Goal: Task Accomplishment & Management: Use online tool/utility

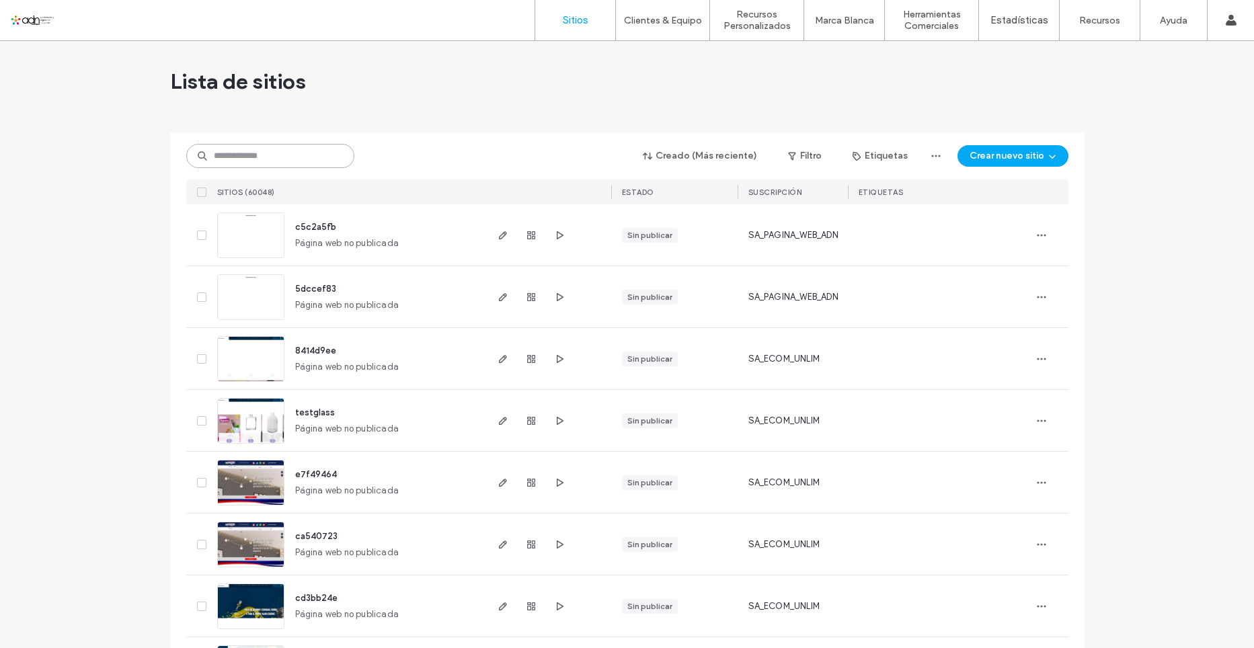
click at [242, 153] on input at bounding box center [270, 156] width 168 height 24
paste input "**********"
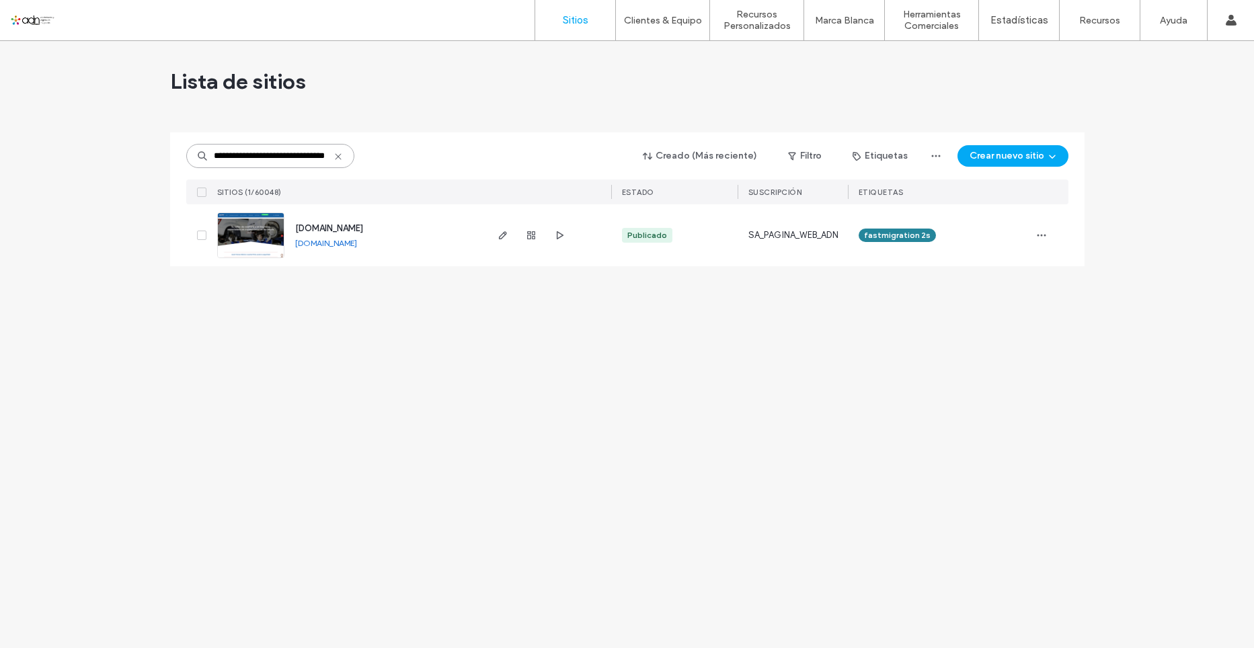
type input "**********"
click at [253, 232] on img at bounding box center [251, 258] width 66 height 91
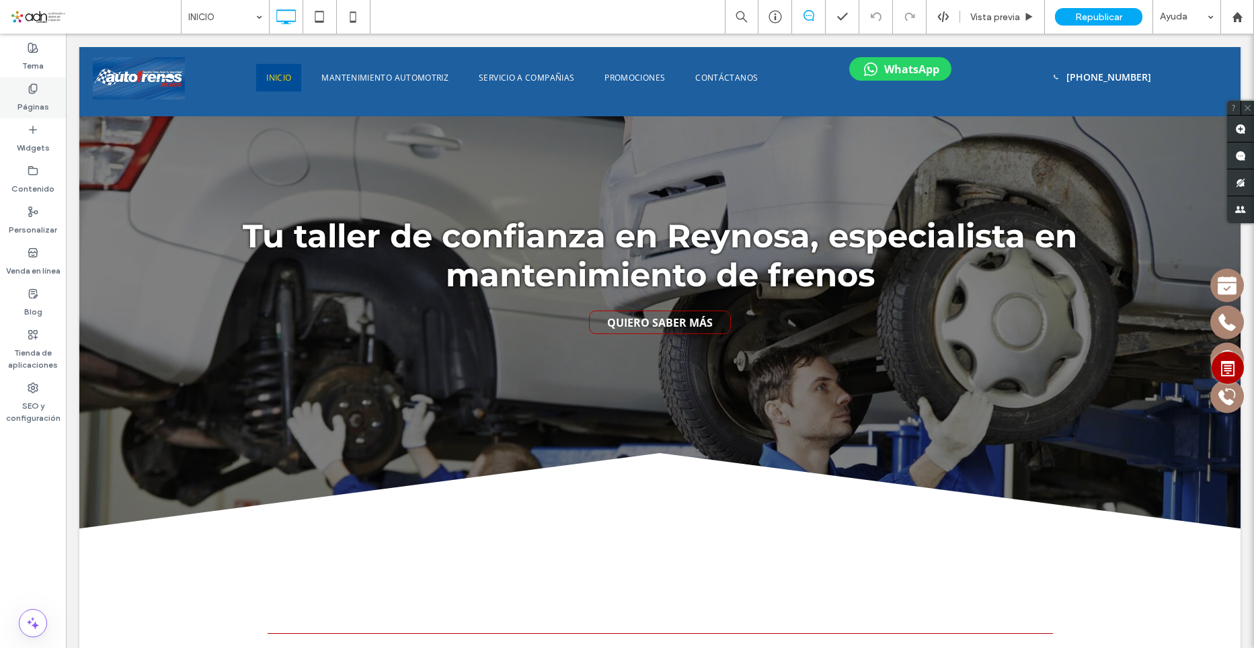
click at [26, 101] on label "Páginas" at bounding box center [33, 103] width 32 height 19
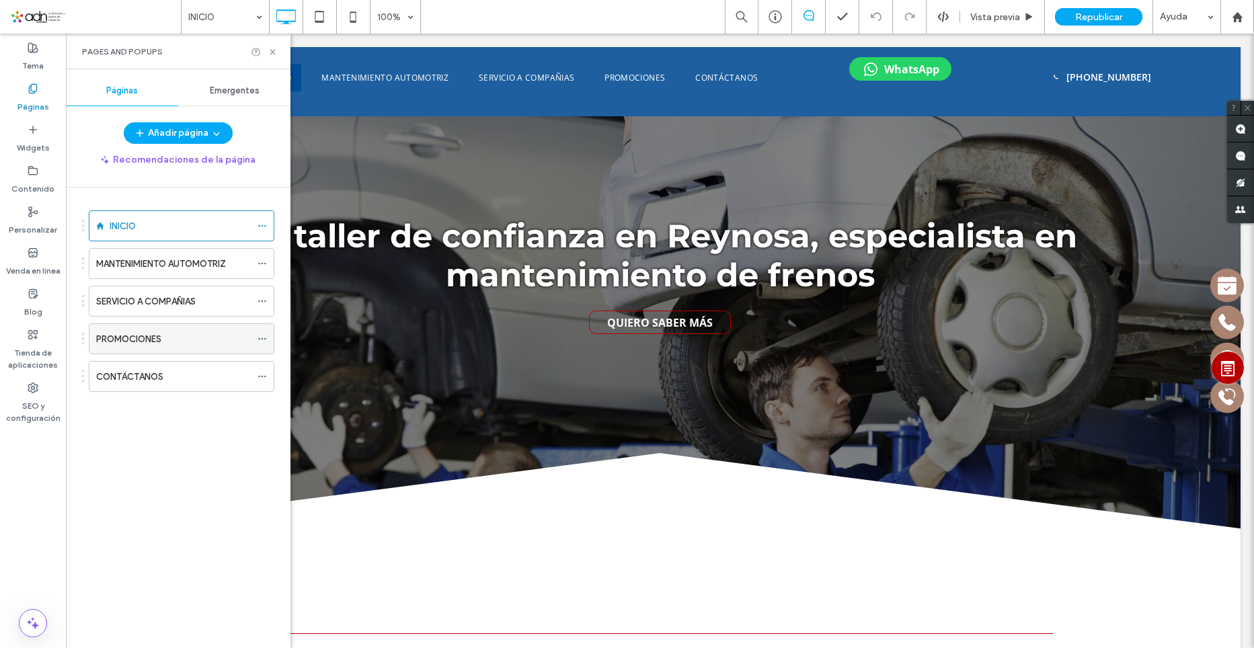
click at [169, 340] on div "PROMOCIONES" at bounding box center [173, 339] width 155 height 14
click at [272, 49] on icon at bounding box center [273, 52] width 10 height 10
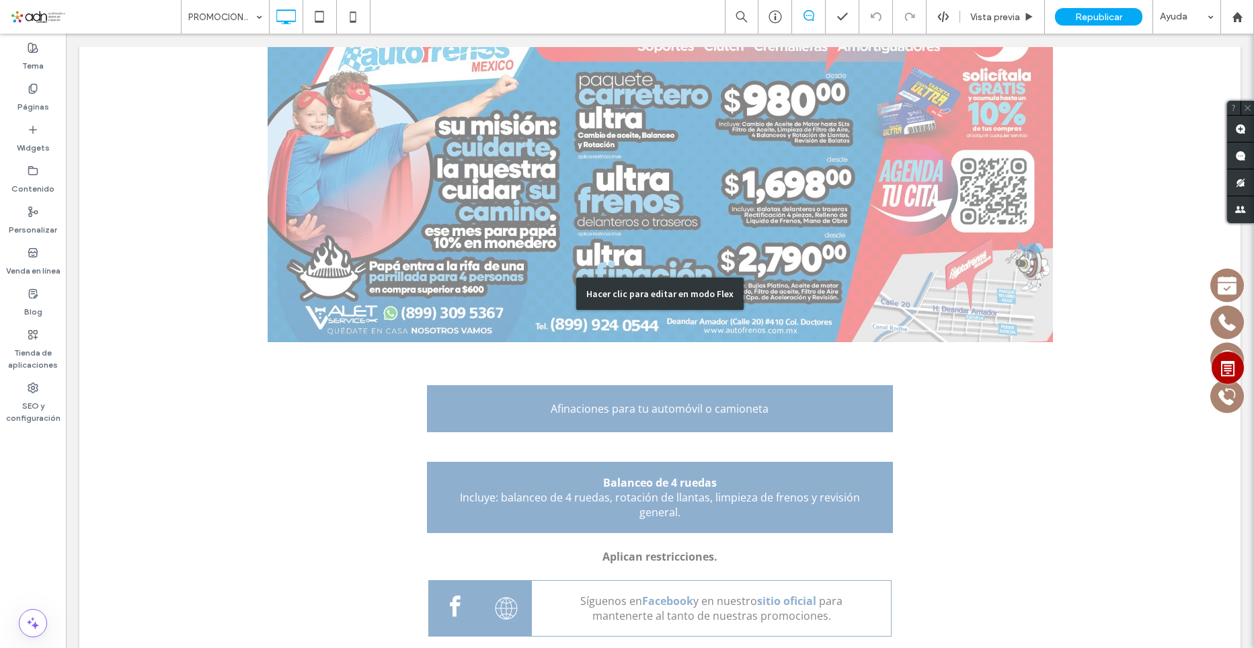
scroll to position [440, 0]
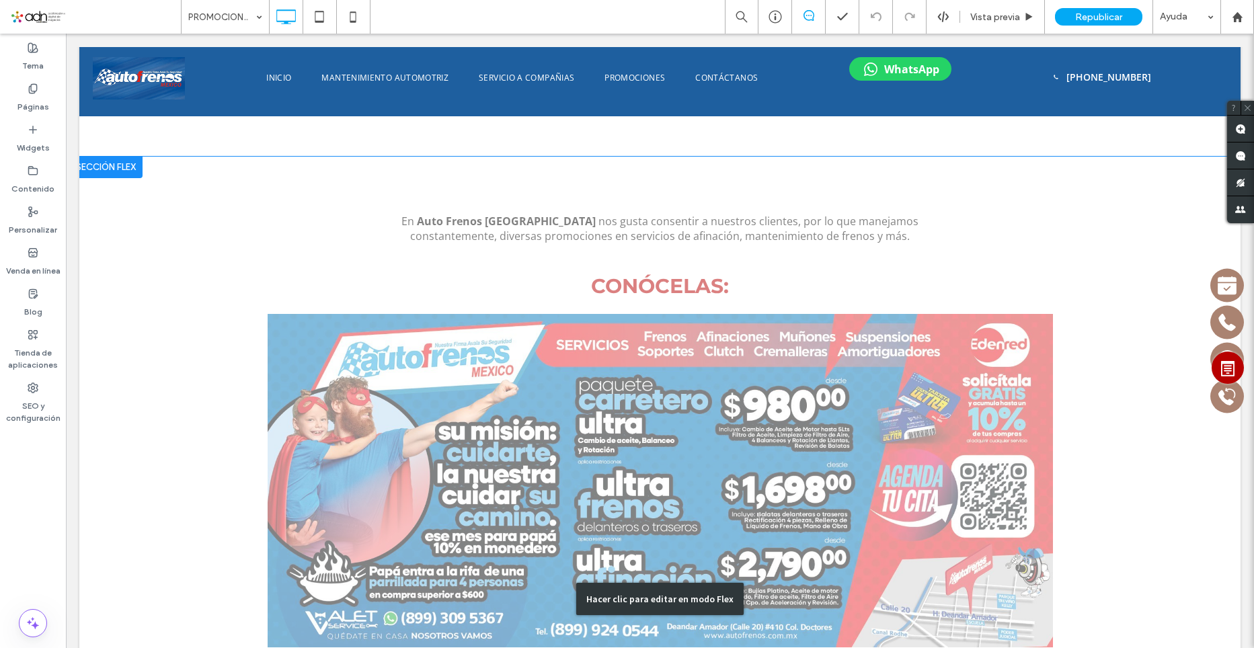
click at [713, 381] on div "Hacer clic para editar en modo Flex" at bounding box center [659, 600] width 1161 height 886
click at [713, 381] on img at bounding box center [660, 480] width 785 height 333
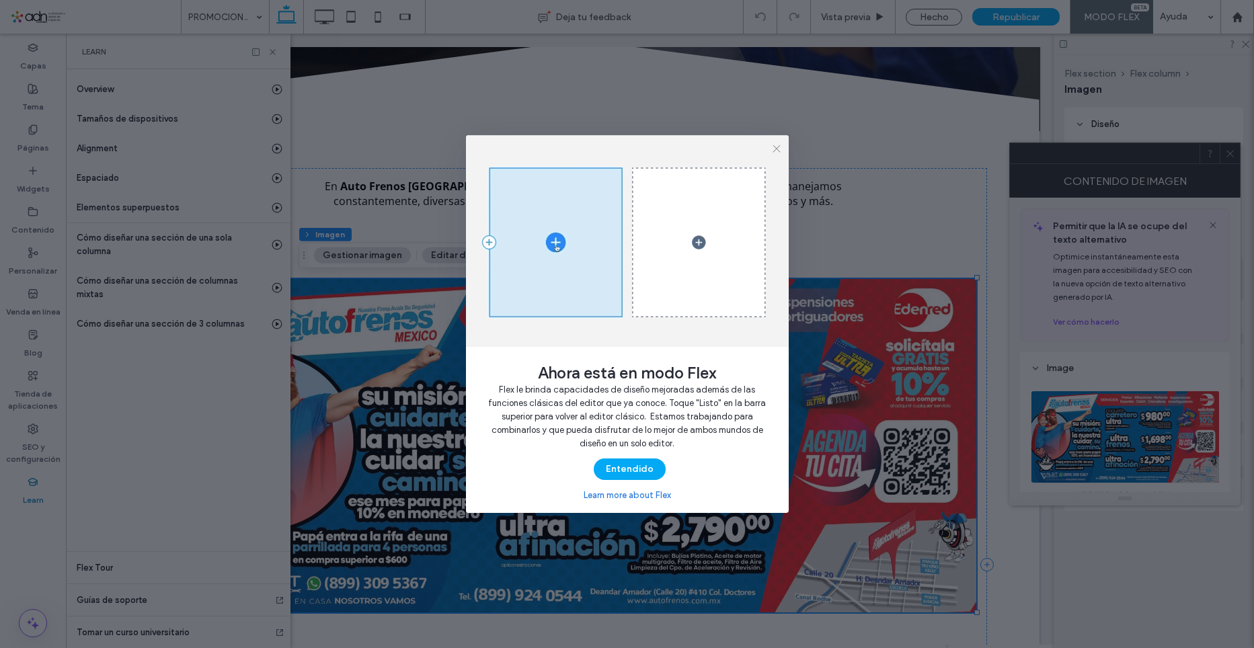
scroll to position [0, 108]
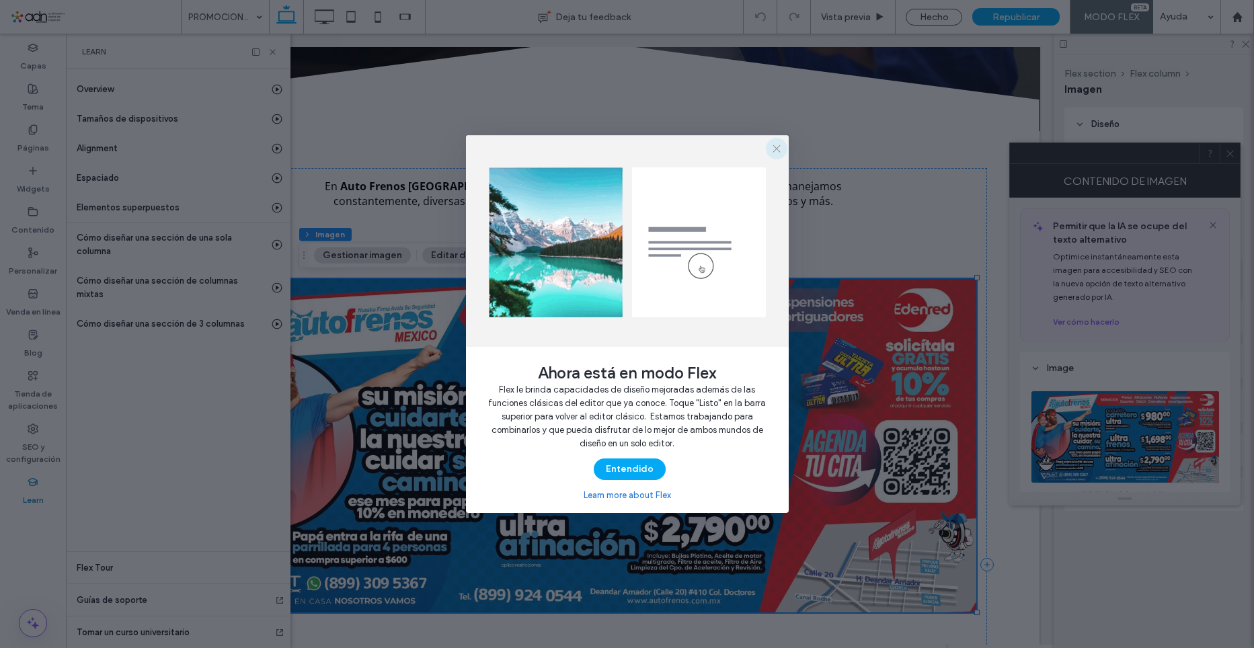
click at [779, 149] on icon "button" at bounding box center [776, 148] width 11 height 11
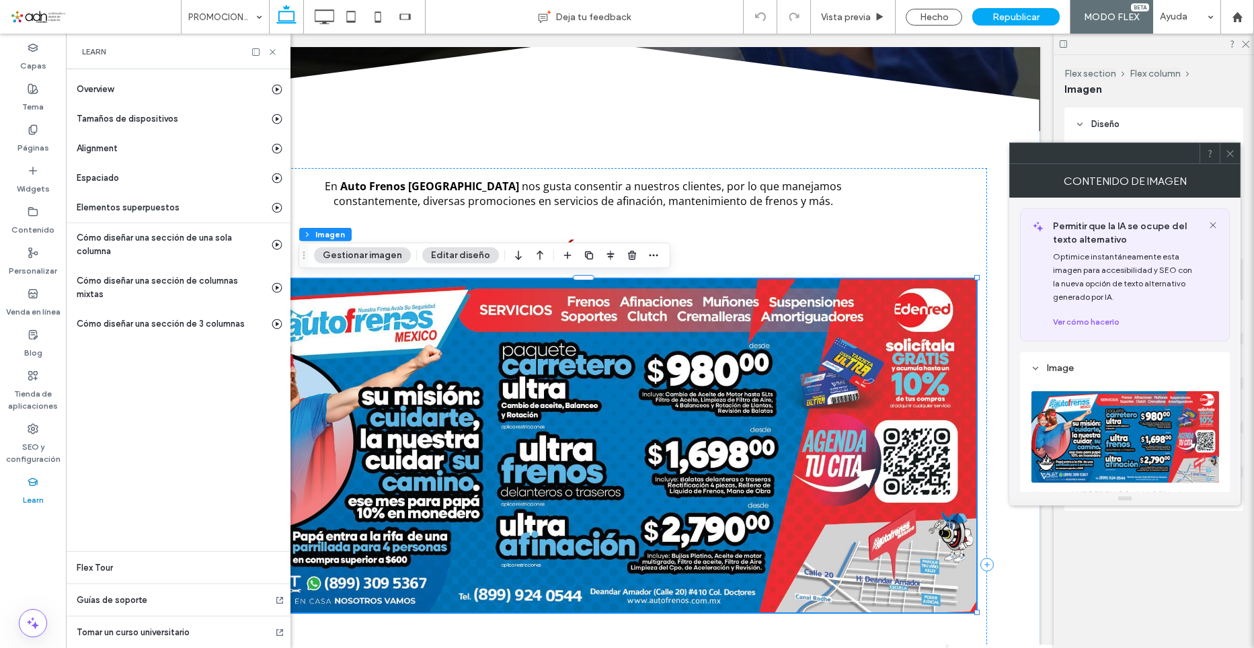
scroll to position [202, 0]
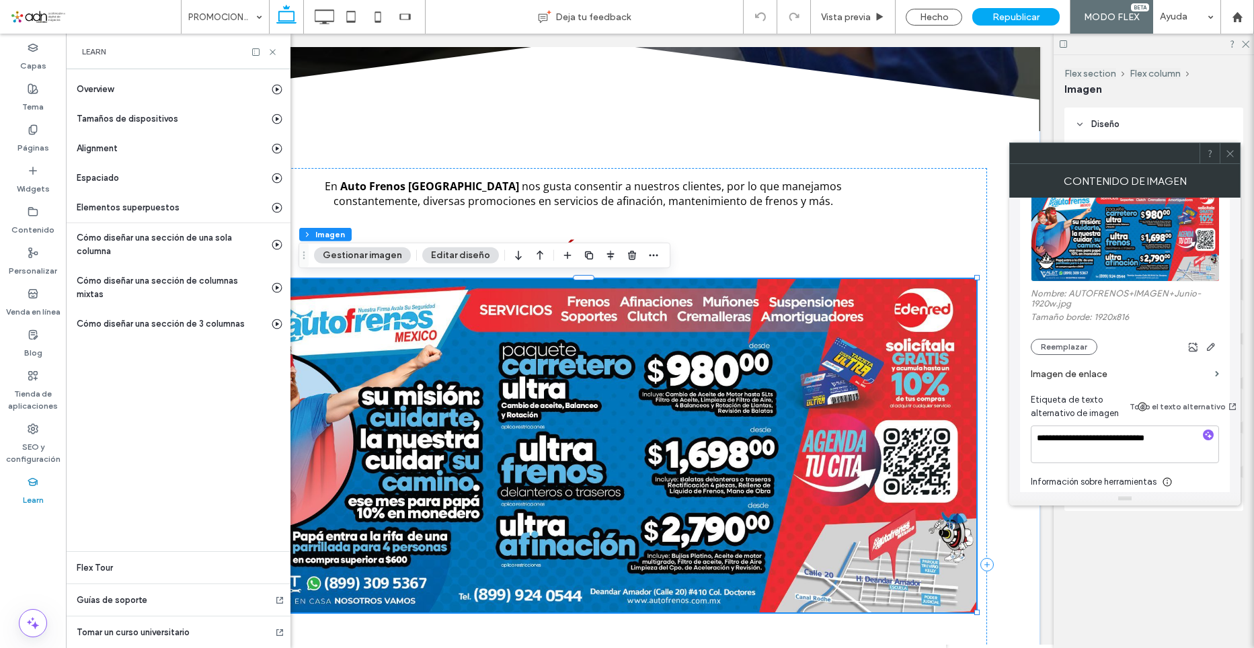
click at [1056, 356] on section "Imagen de enlace" at bounding box center [1125, 374] width 188 height 38
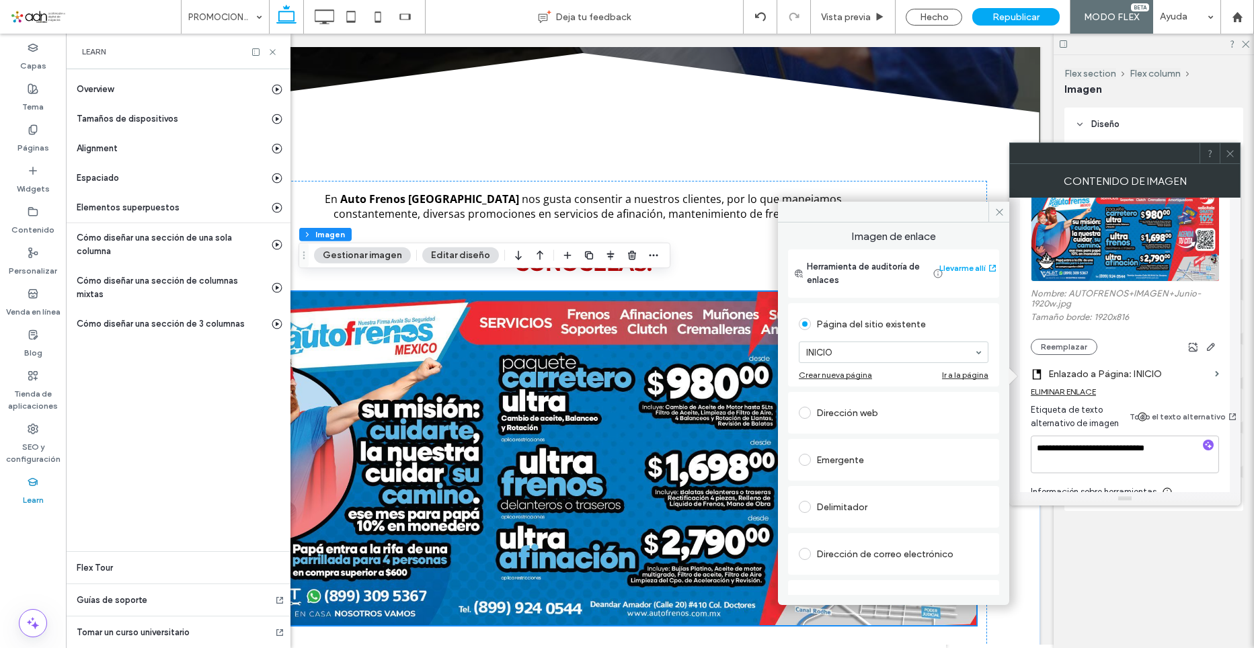
scroll to position [453, 0]
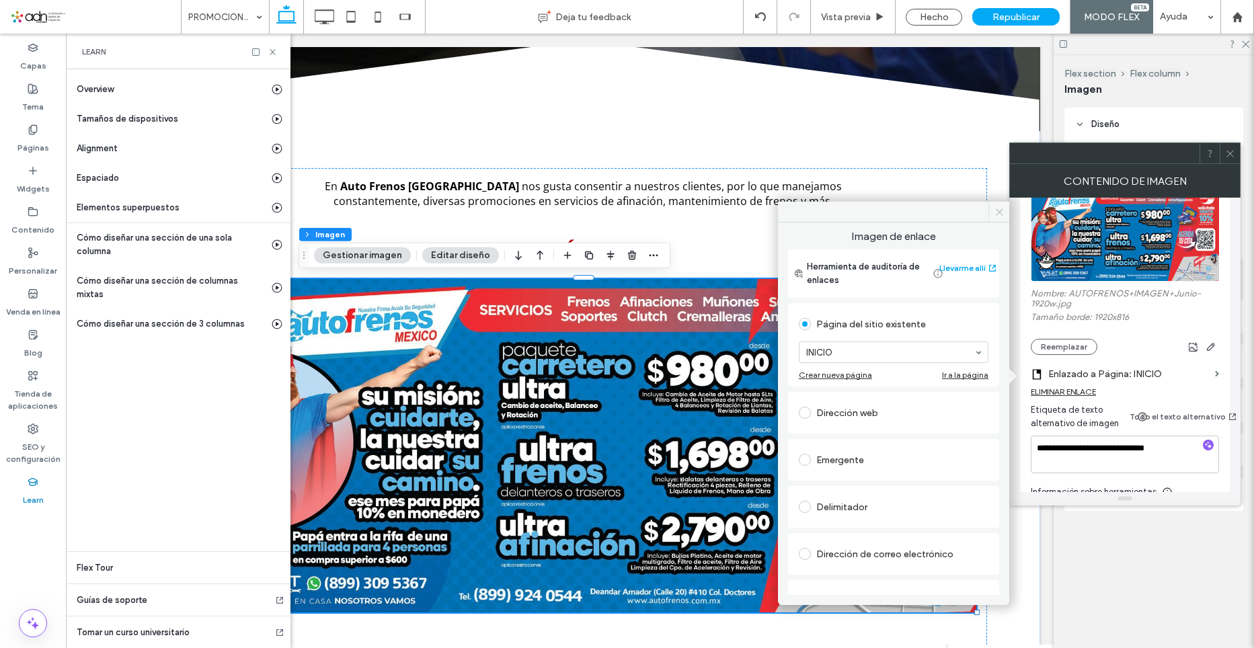
click at [999, 214] on icon at bounding box center [999, 212] width 10 height 10
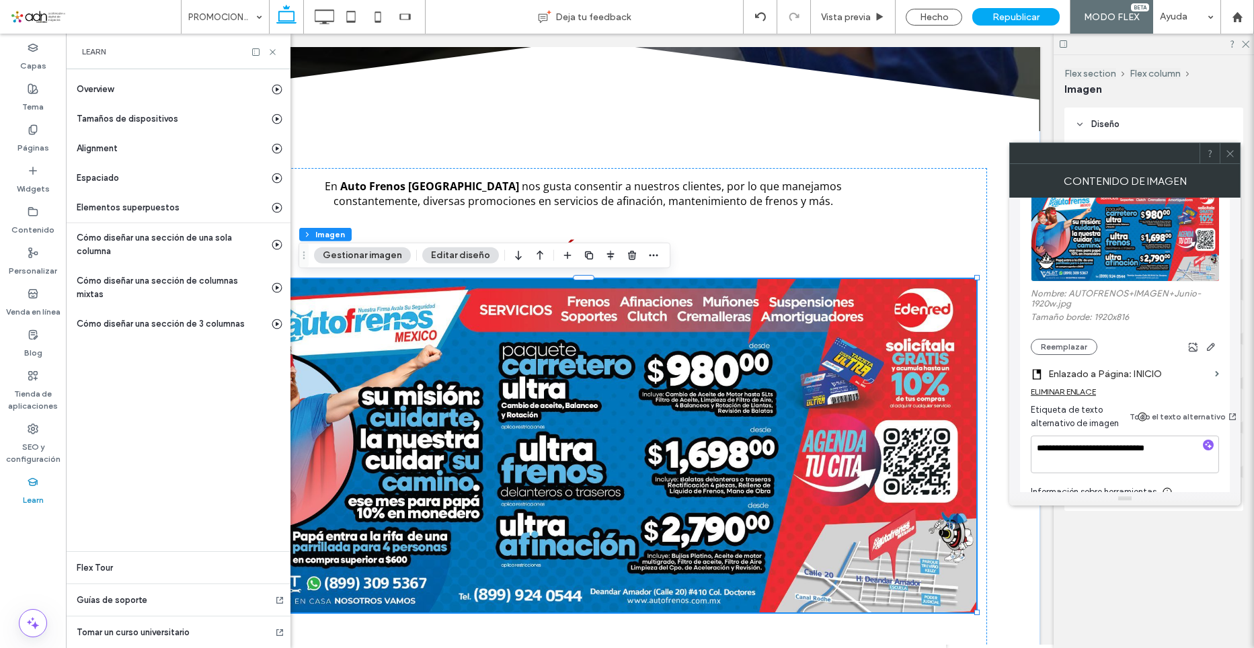
scroll to position [0, 0]
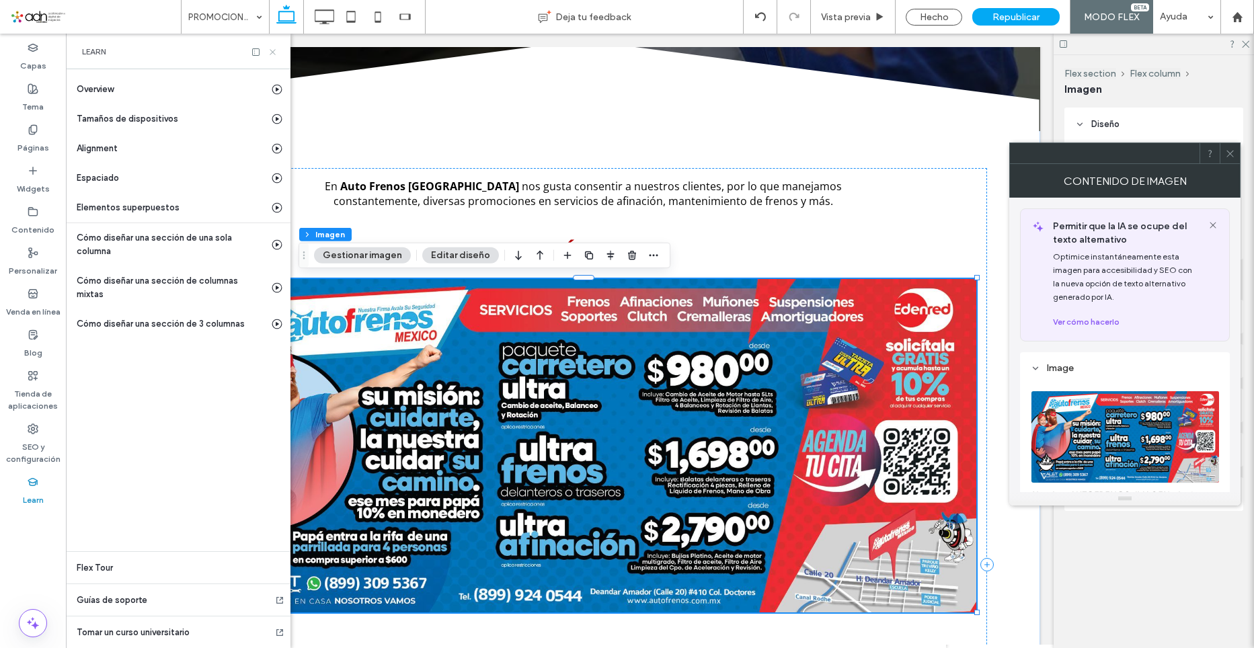
click at [272, 52] on use at bounding box center [272, 51] width 5 height 5
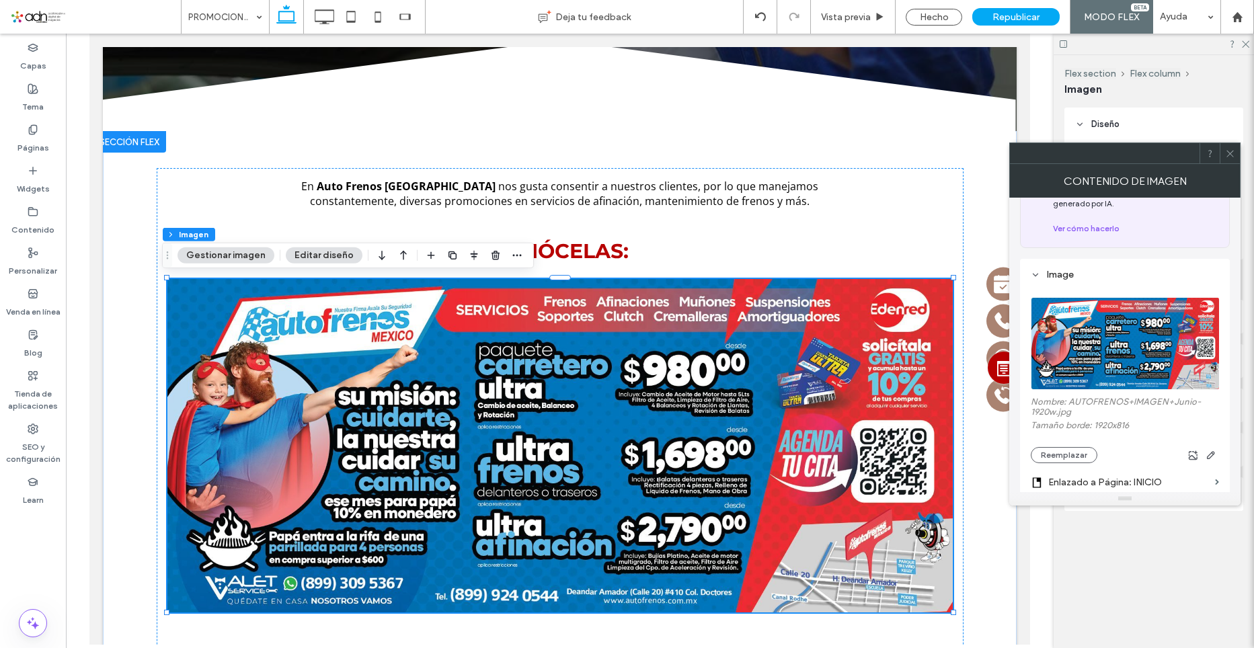
scroll to position [202, 0]
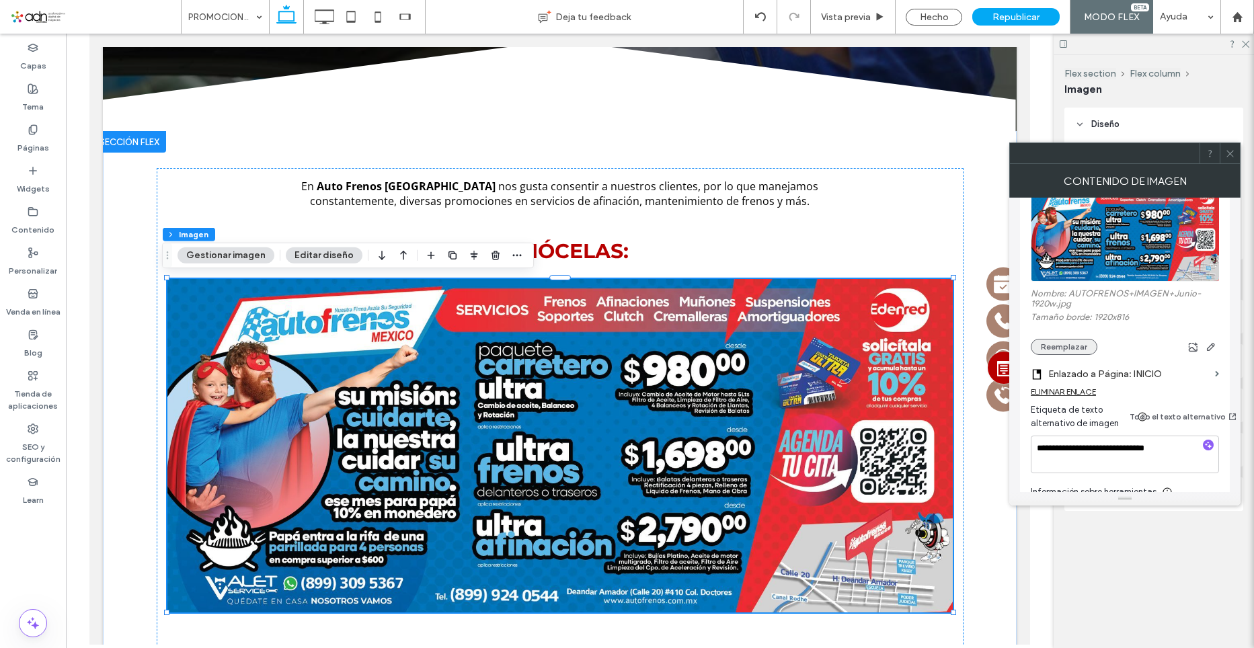
click at [1073, 352] on button "Reemplazar" at bounding box center [1064, 347] width 67 height 16
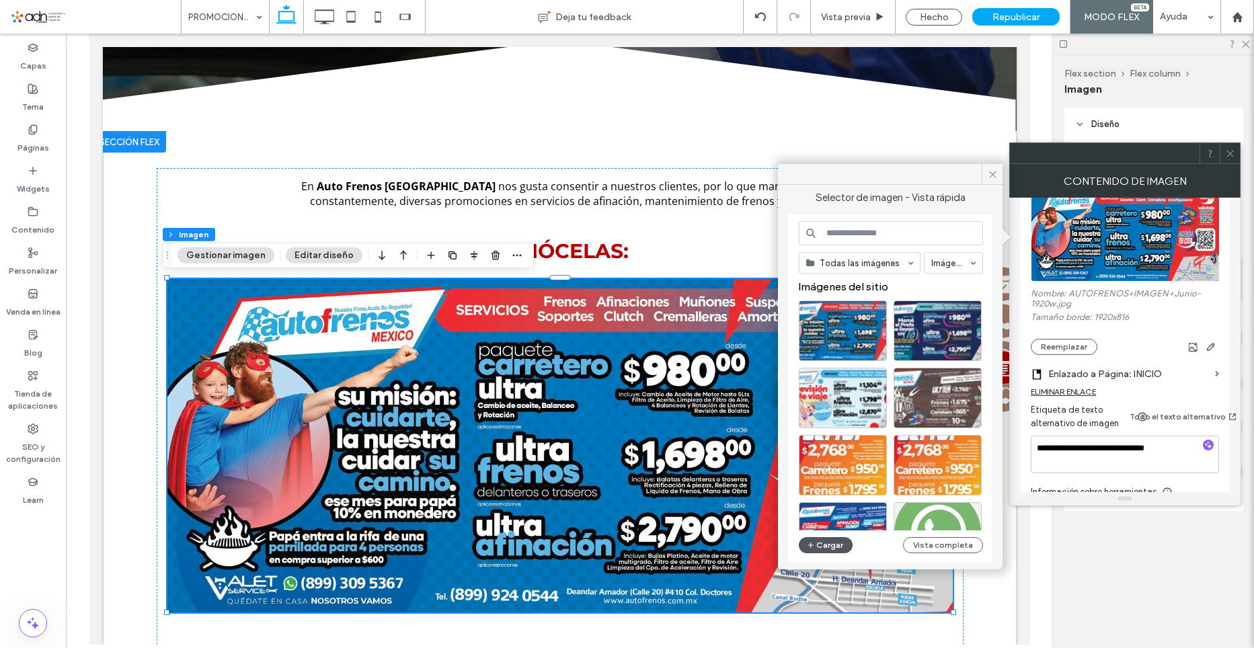
click at [828, 545] on button "Cargar" at bounding box center [826, 545] width 54 height 16
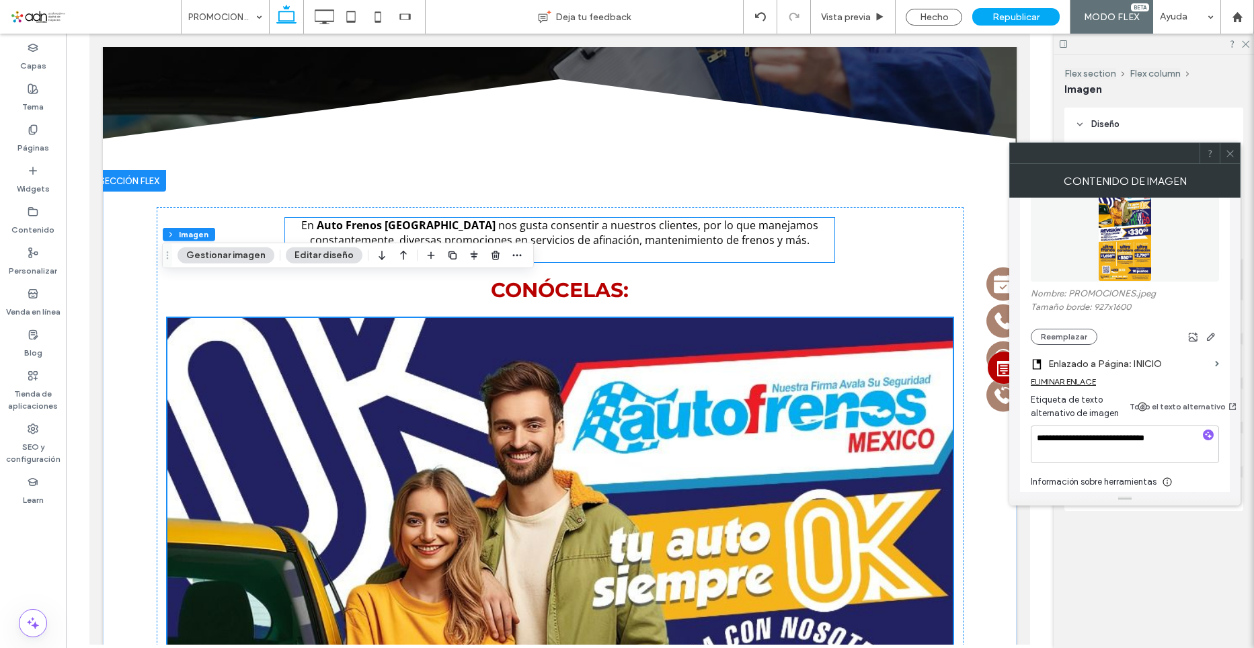
scroll to position [453, 0]
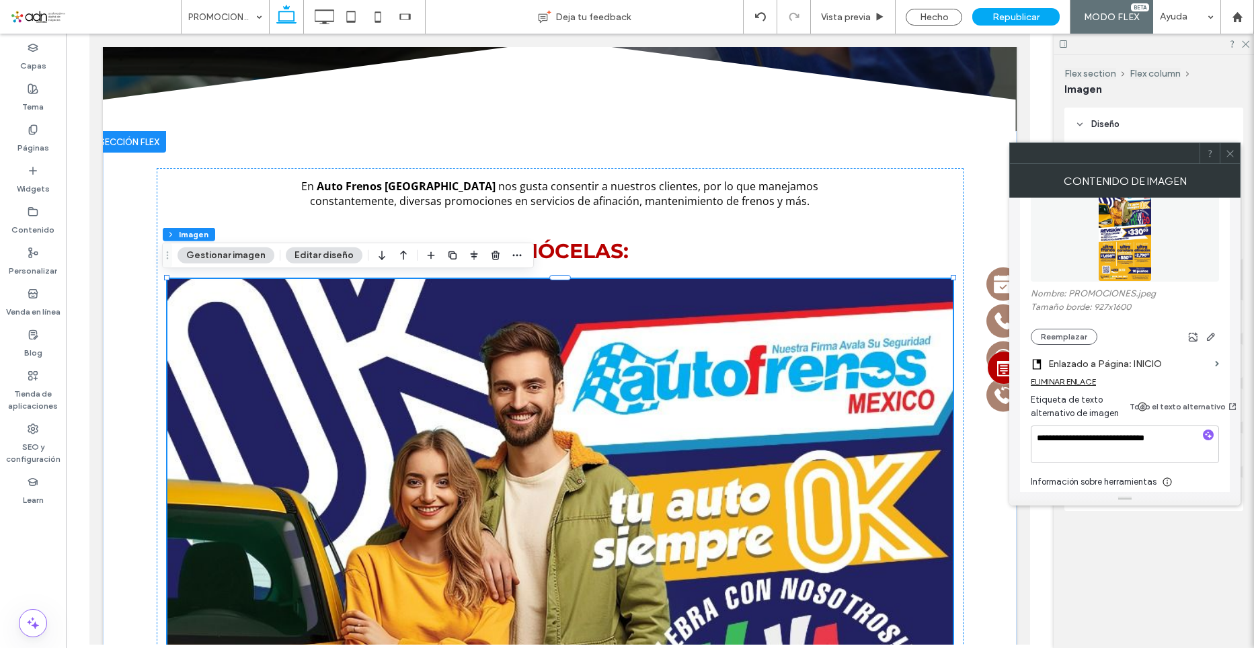
click at [1228, 155] on use at bounding box center [1229, 153] width 7 height 7
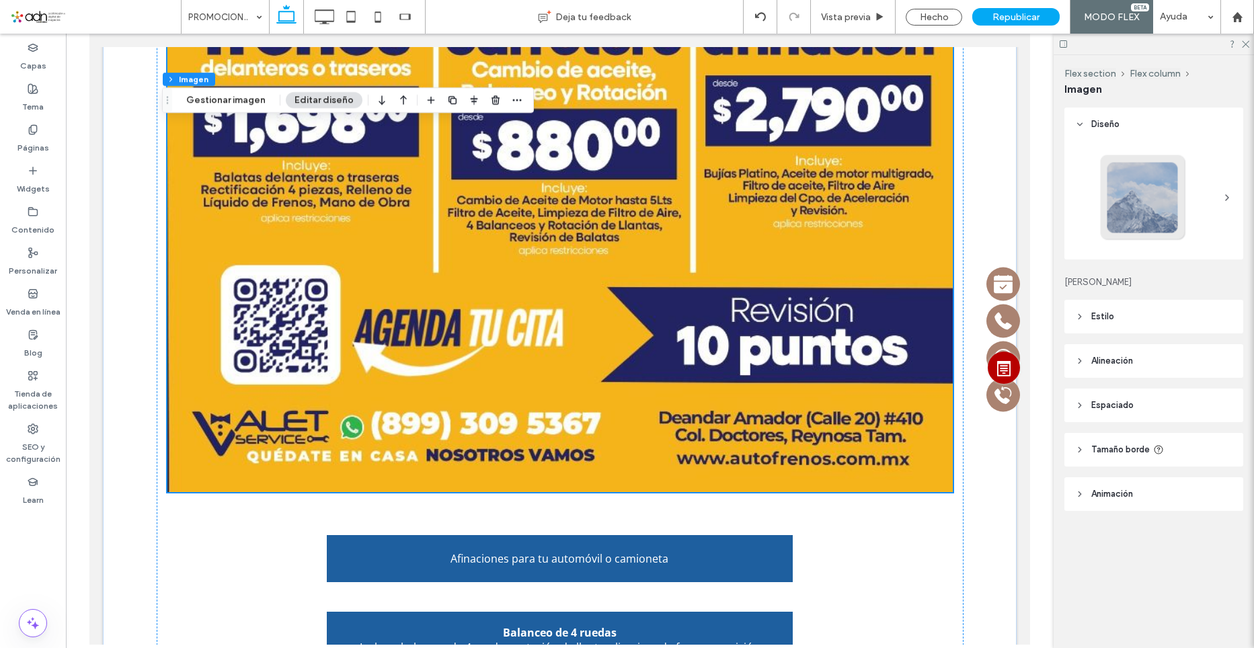
scroll to position [1596, 0]
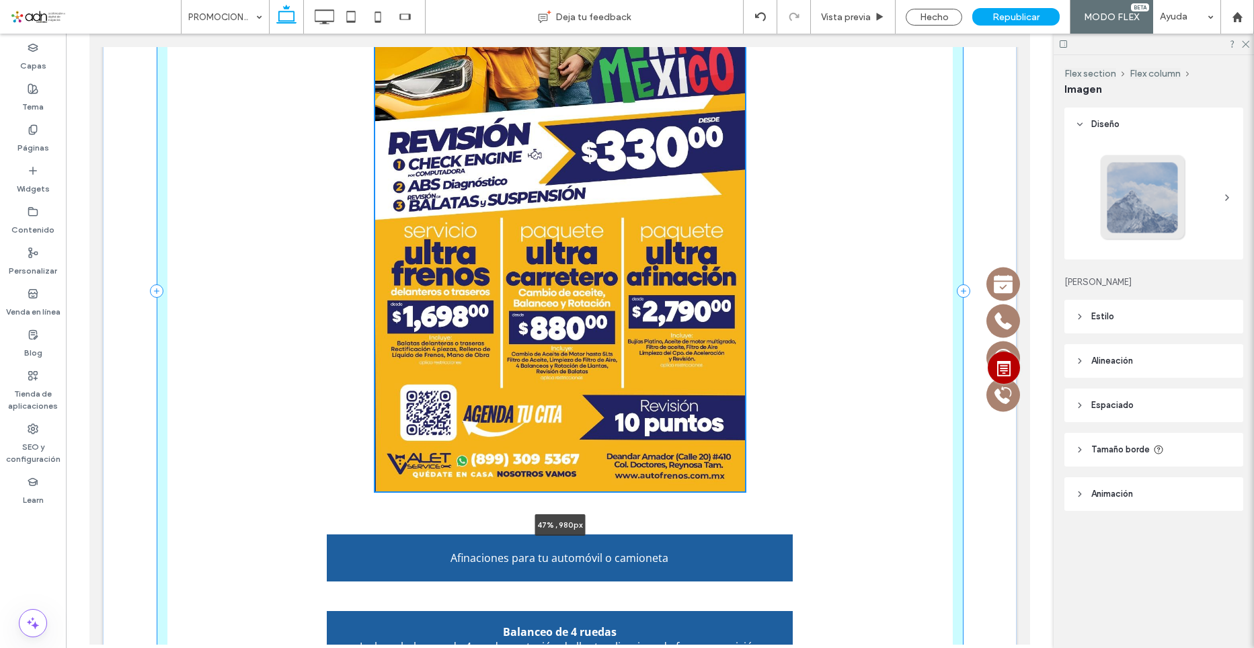
drag, startPoint x: 947, startPoint y: 491, endPoint x: 599, endPoint y: 216, distance: 443.7
click at [604, 222] on div "En Auto Frenos México nos gusta consentir a nuestros clientes, por lo que manej…" at bounding box center [560, 291] width 807 height 1170
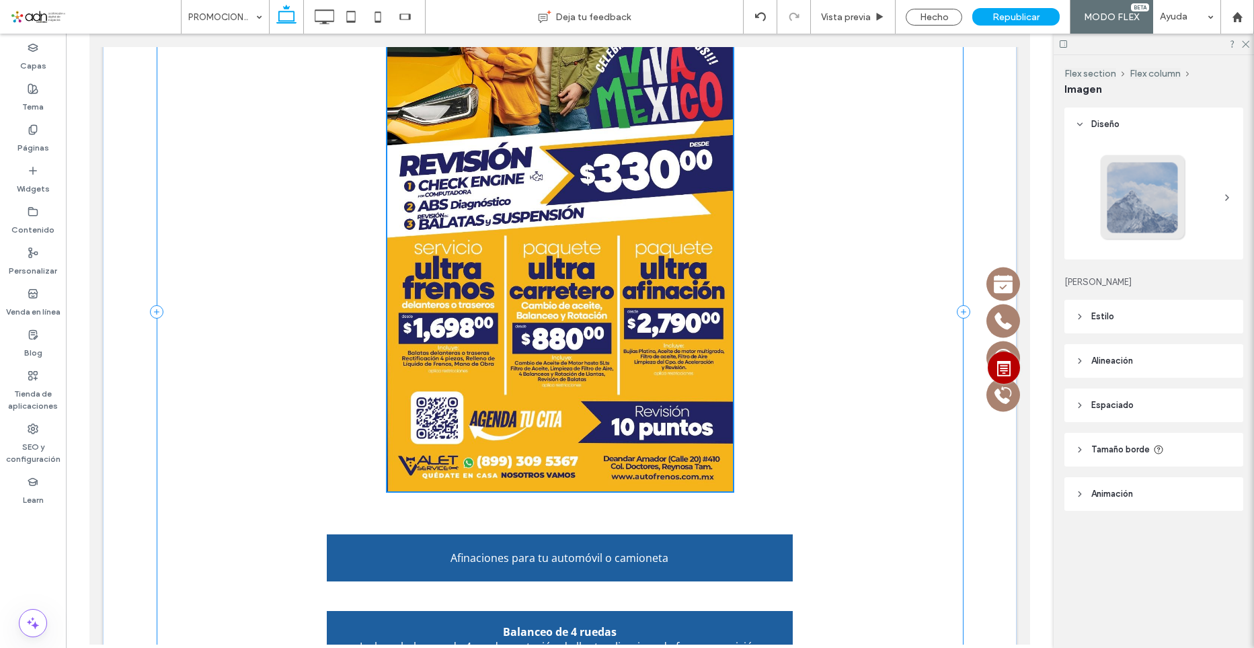
type input "**"
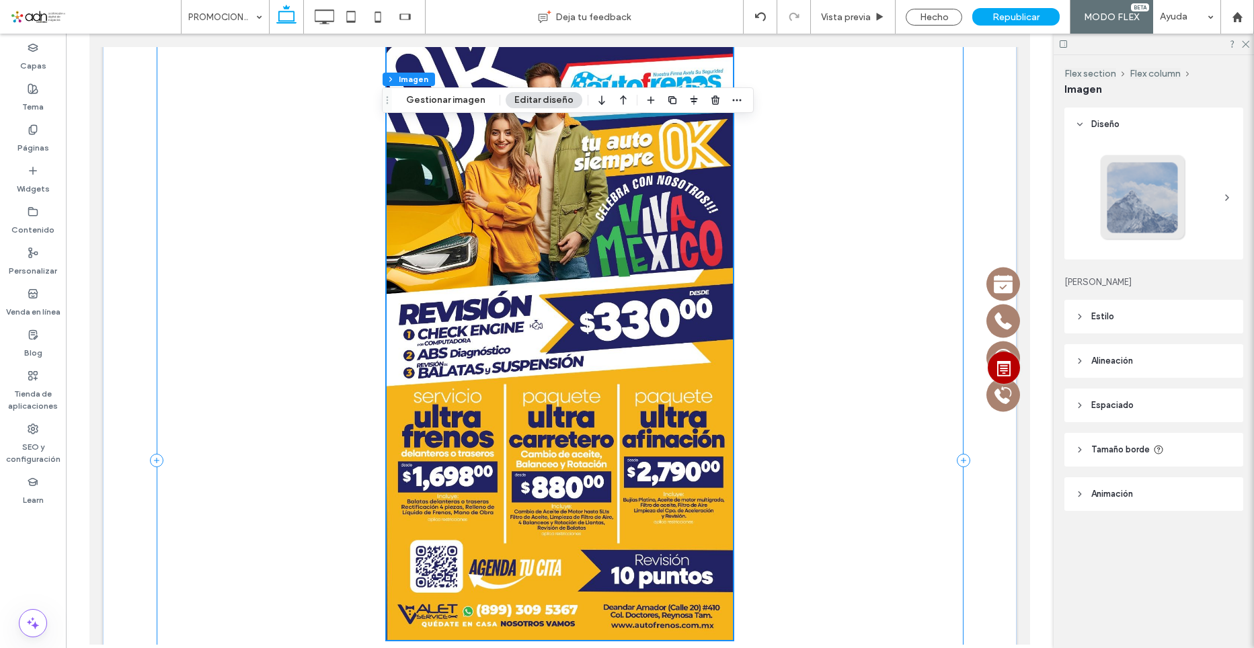
scroll to position [501, 0]
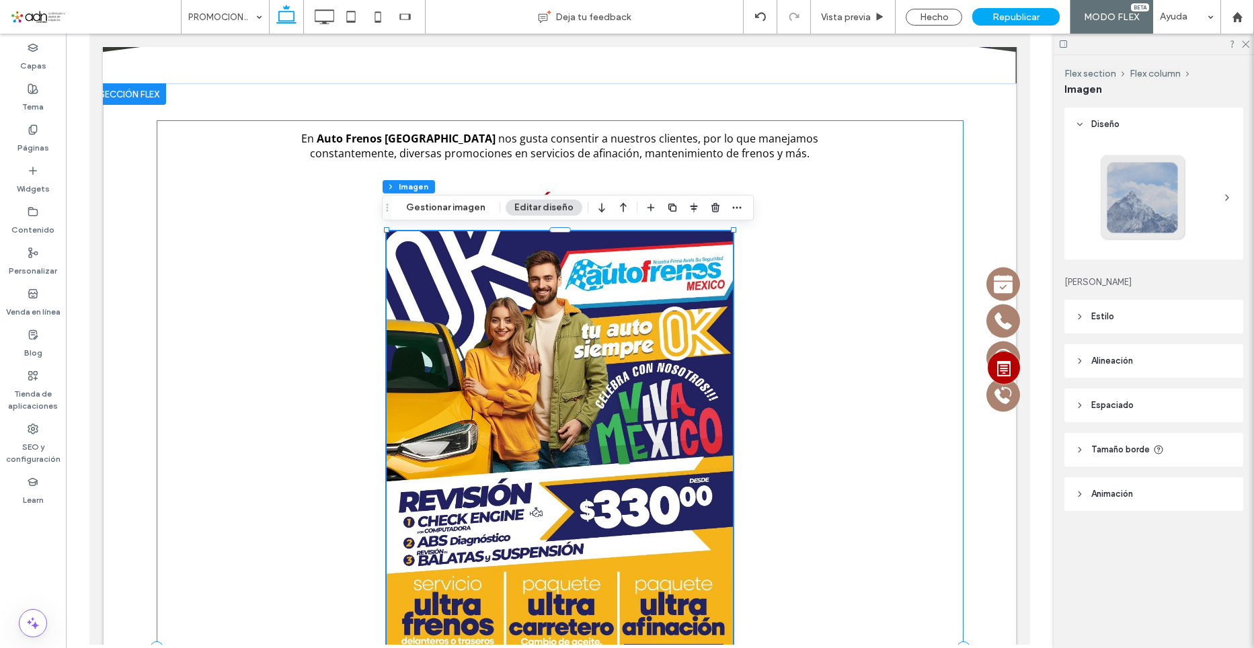
click at [896, 543] on div "En Auto Frenos México nos gusta consentir a nuestros clientes, por lo que manej…" at bounding box center [560, 648] width 807 height 1056
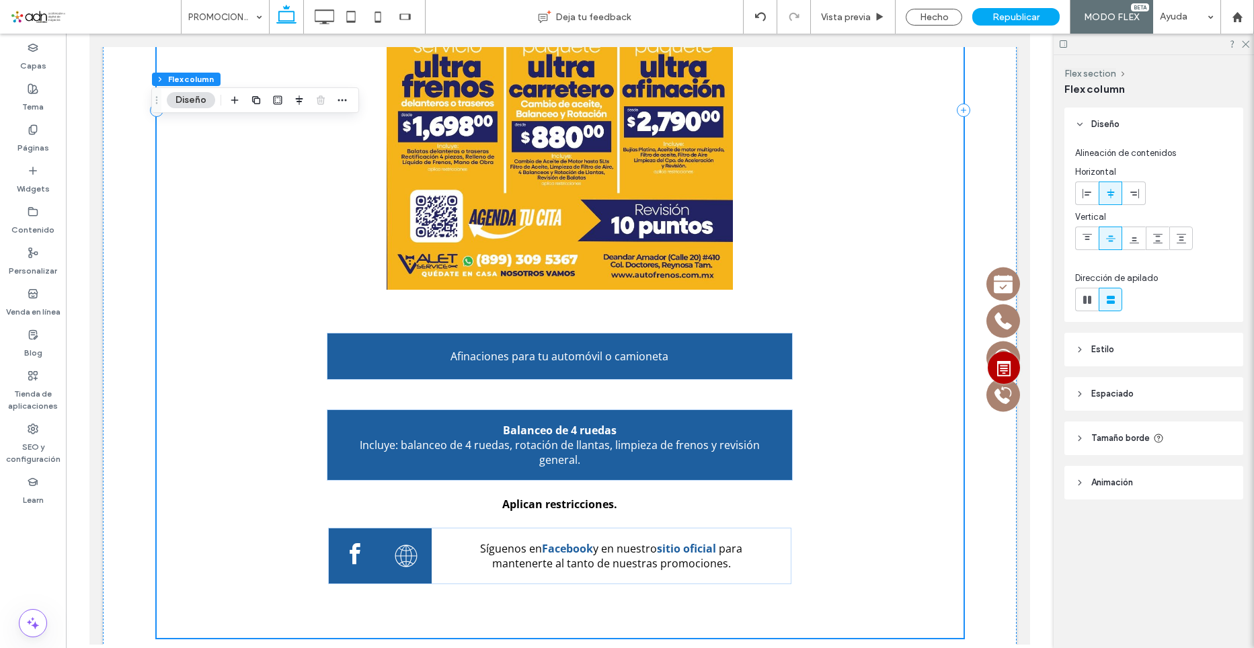
scroll to position [770, 0]
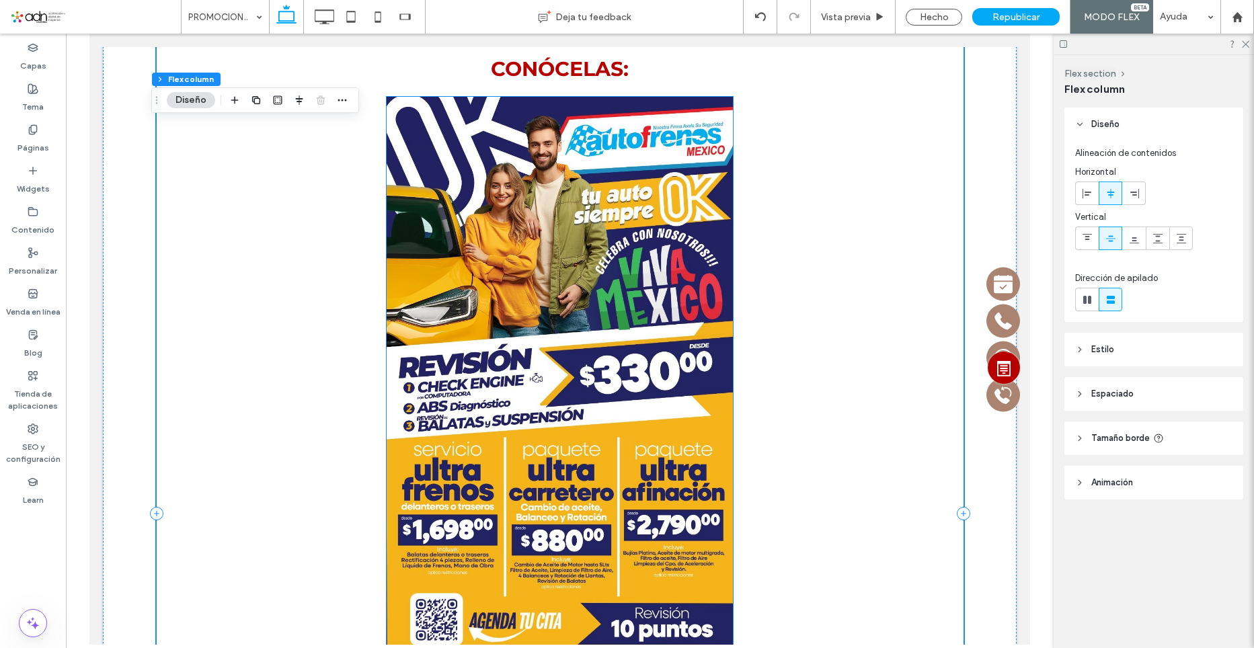
click at [662, 399] on img at bounding box center [560, 395] width 346 height 596
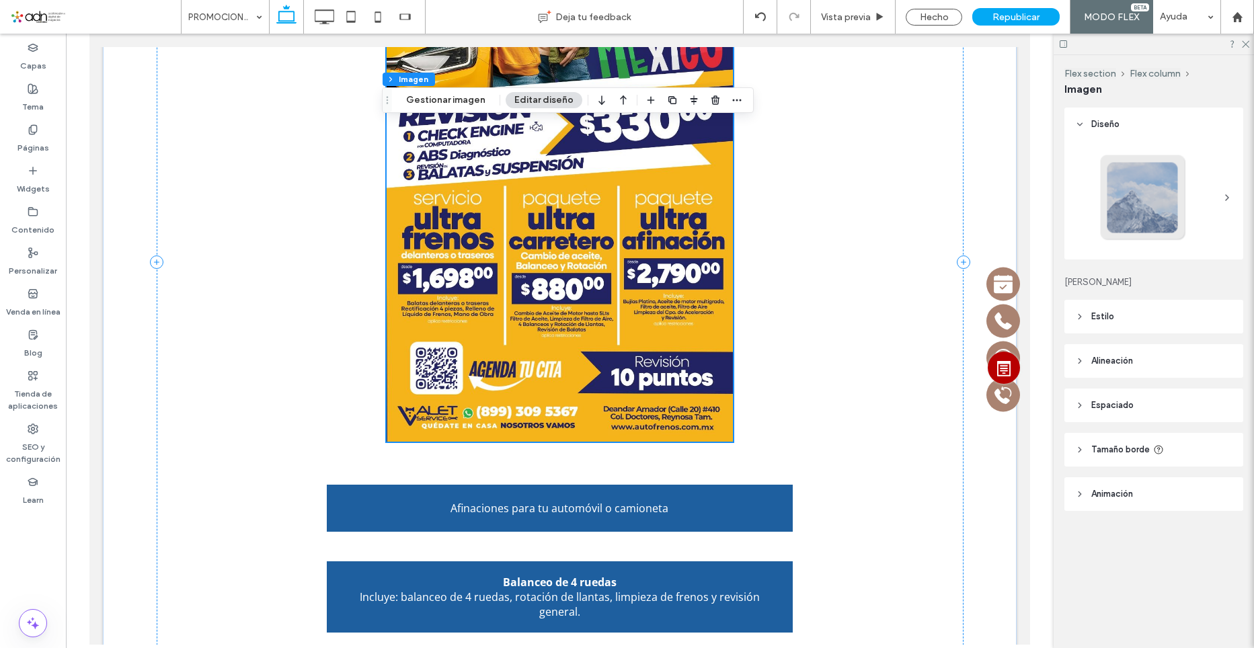
scroll to position [904, 0]
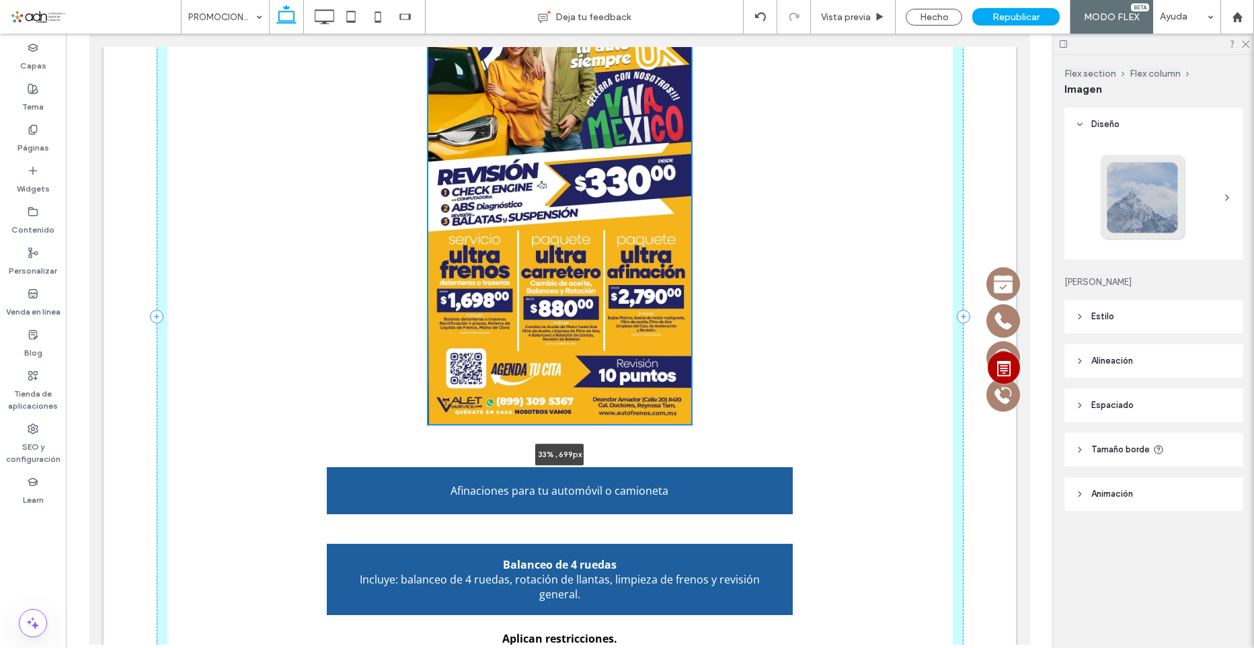
drag, startPoint x: 728, startPoint y: 424, endPoint x: 674, endPoint y: 362, distance: 81.9
click at [674, 362] on div "En Auto Frenos México nos gusta consentir a nuestros clientes, por lo que manej…" at bounding box center [560, 316] width 807 height 985
type input "**"
type input "****"
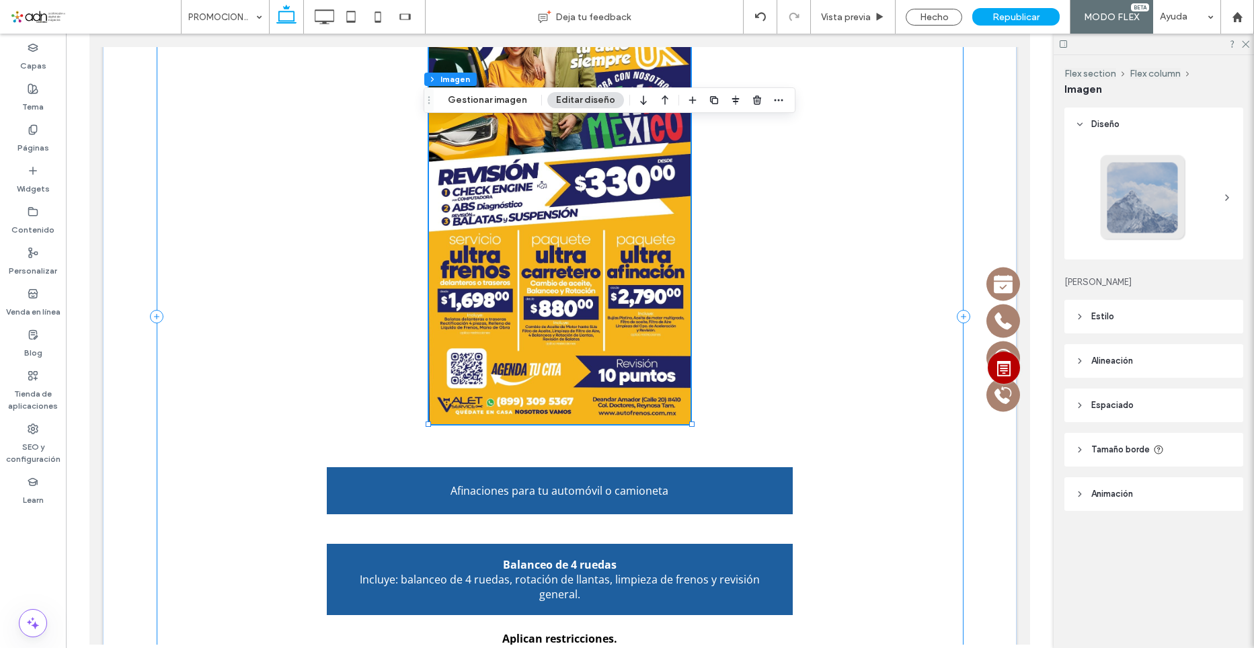
click at [758, 364] on div "En Auto Frenos México nos gusta consentir a nuestros clientes, por lo que manej…" at bounding box center [560, 317] width 807 height 912
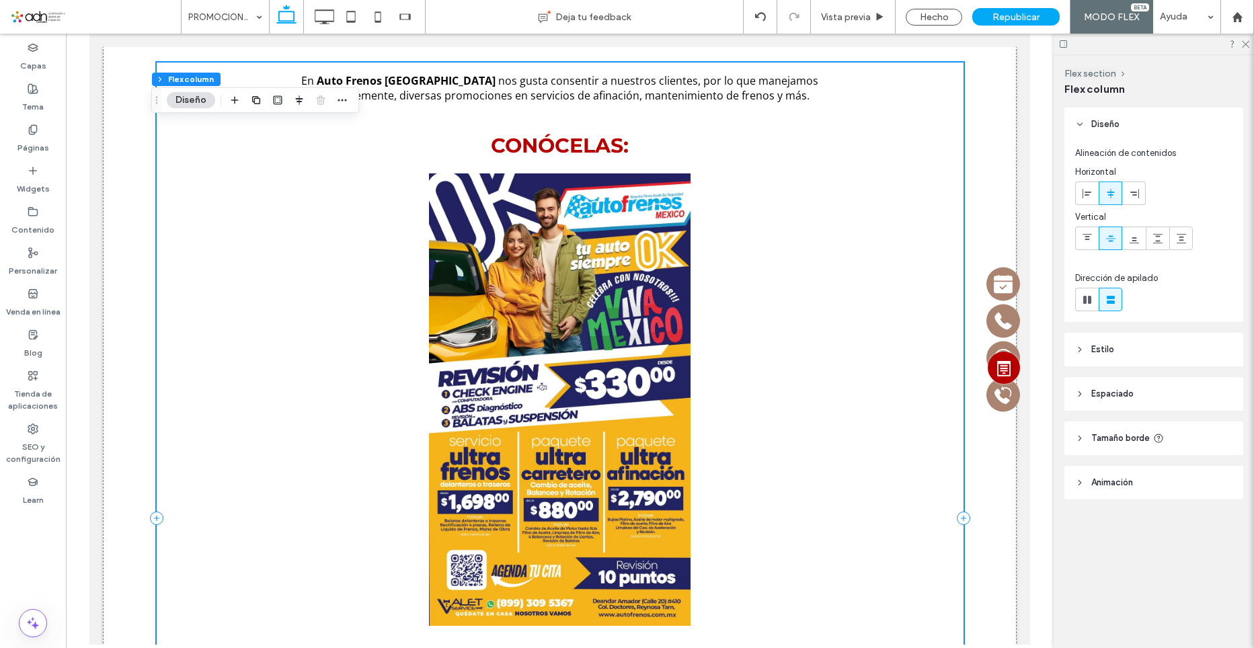
scroll to position [693, 0]
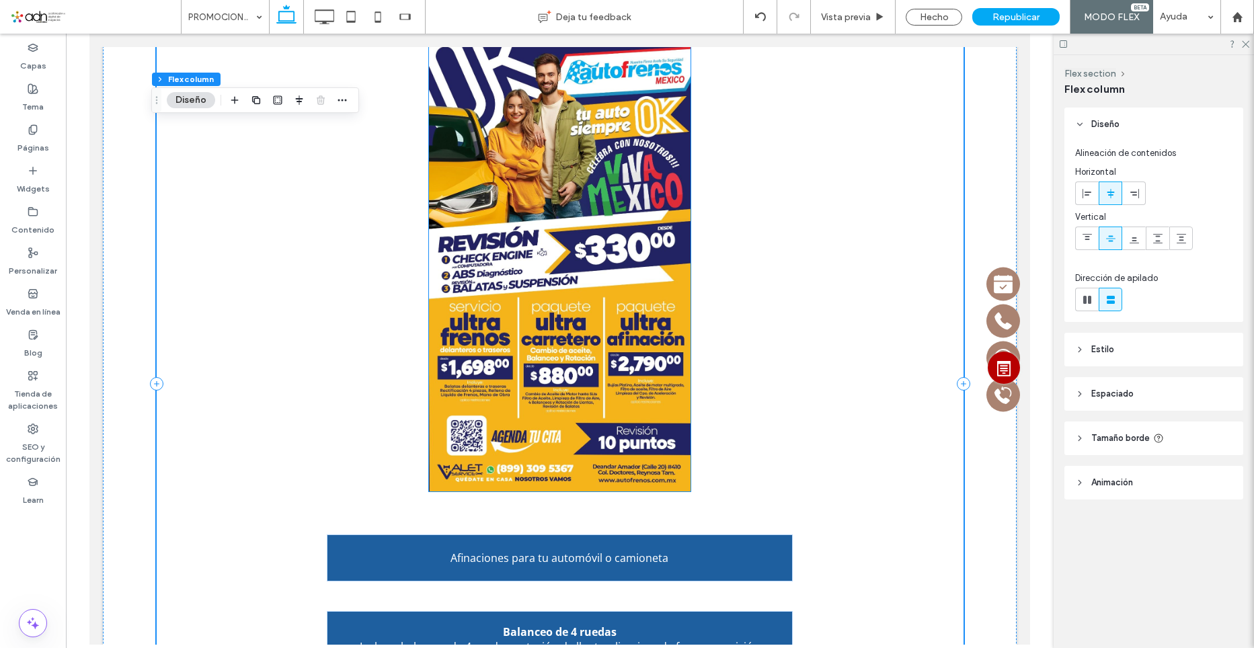
click at [664, 466] on img at bounding box center [560, 265] width 262 height 452
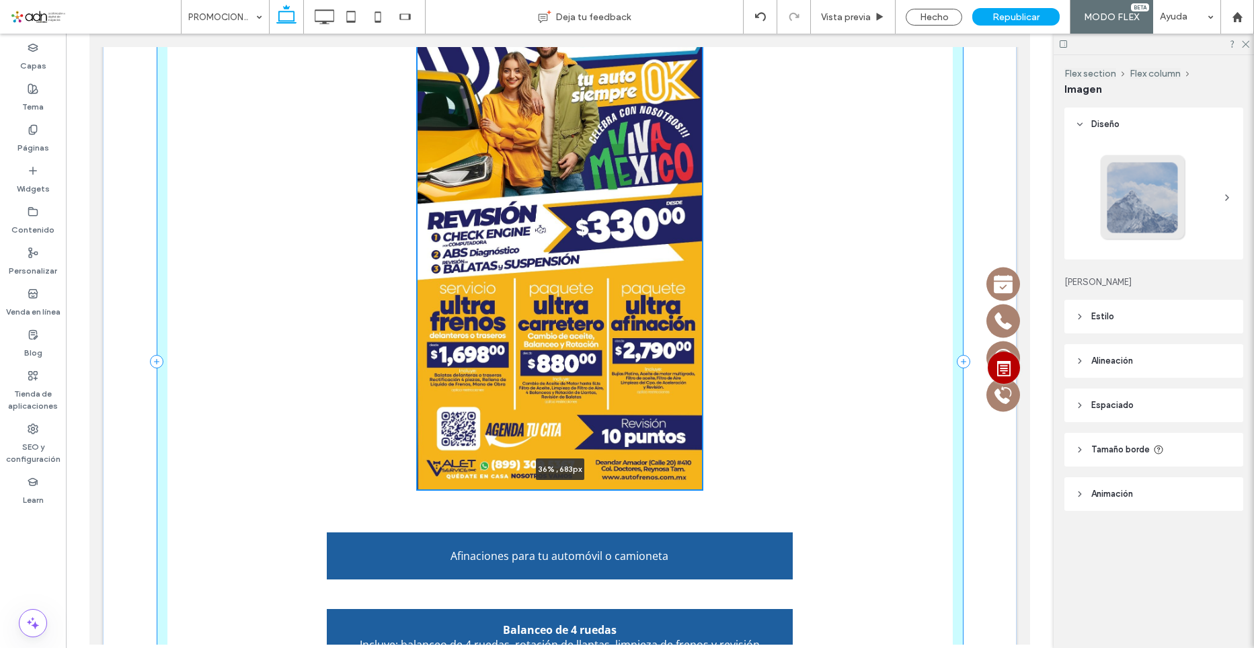
drag, startPoint x: 687, startPoint y: 492, endPoint x: 708, endPoint y: 506, distance: 24.8
click at [708, 506] on div "En Auto Frenos México nos gusta consentir a nuestros clientes, por lo que manej…" at bounding box center [560, 361] width 807 height 1025
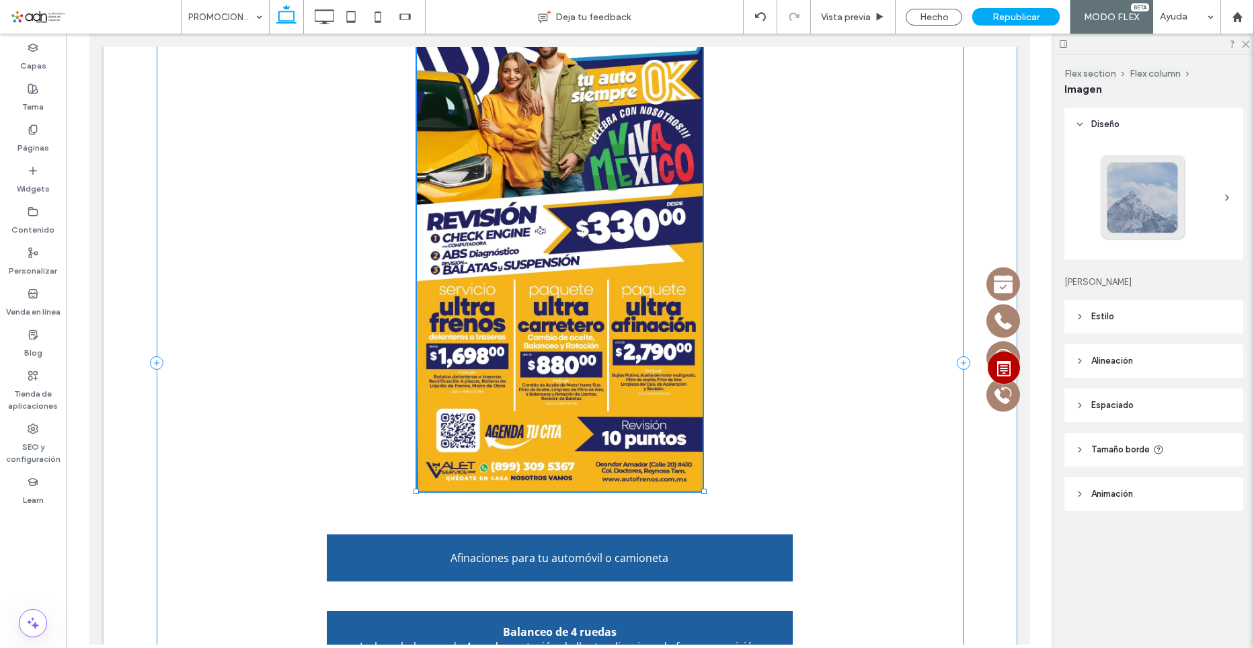
type input "**"
type input "****"
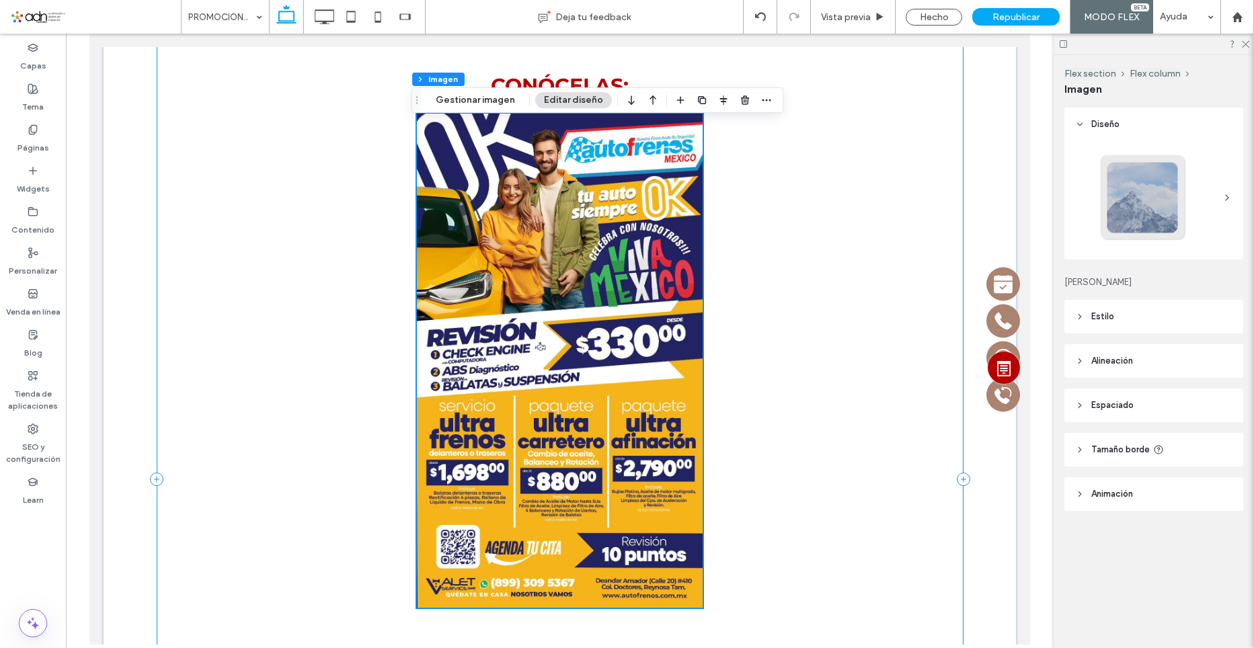
scroll to position [533, 0]
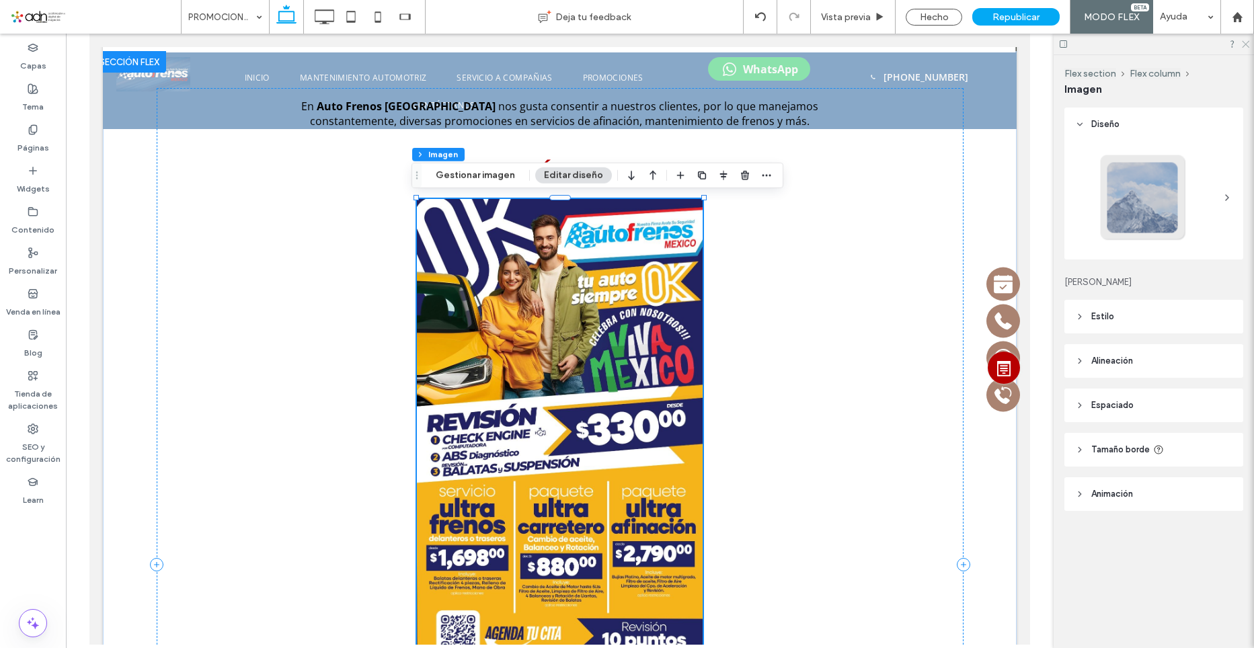
click at [1246, 42] on icon at bounding box center [1244, 43] width 9 height 9
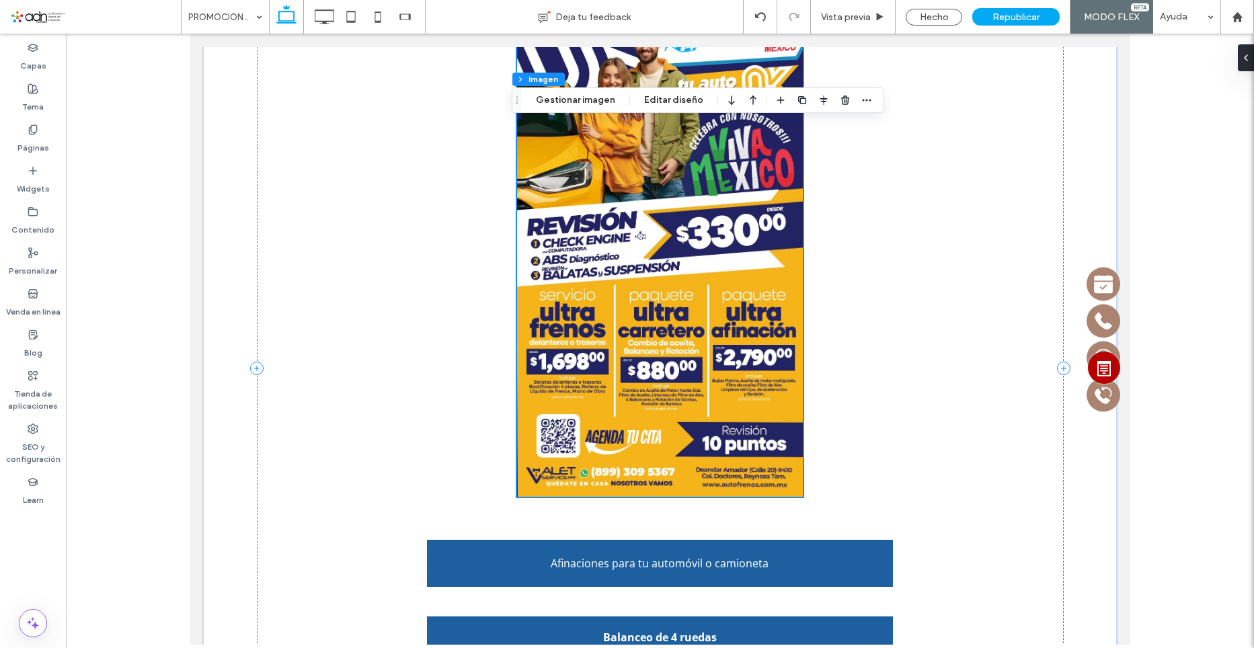
scroll to position [735, 0]
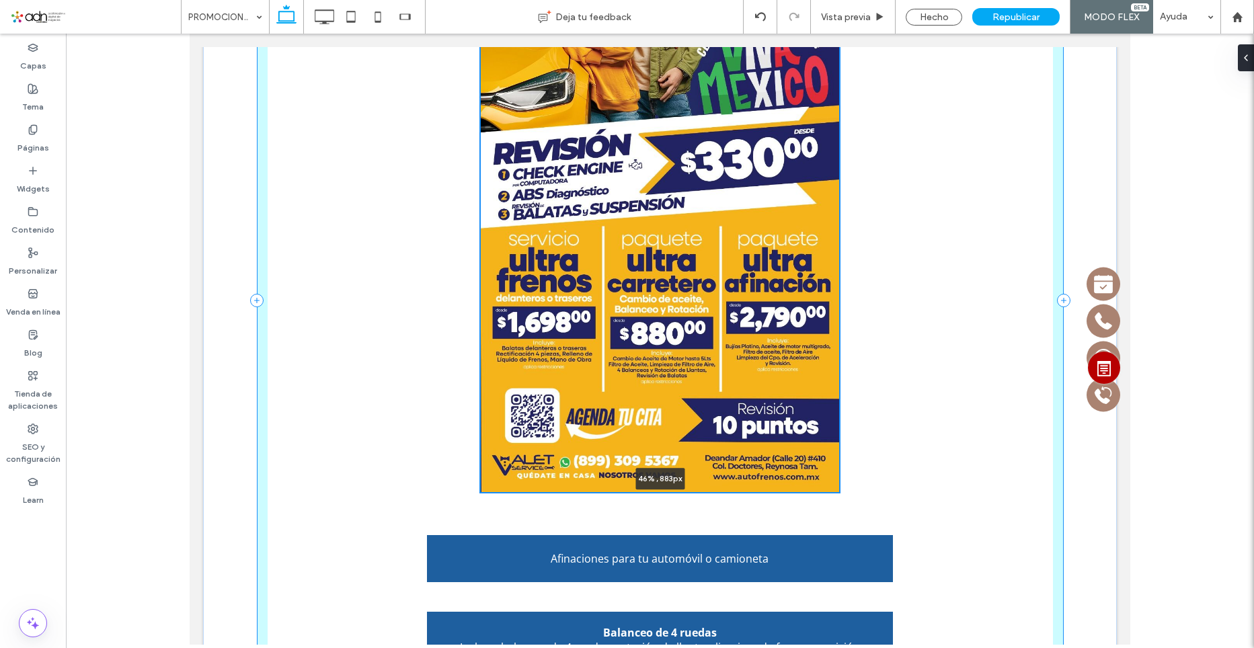
drag, startPoint x: 798, startPoint y: 490, endPoint x: 865, endPoint y: 526, distance: 76.4
click at [865, 526] on div "En Auto Frenos México nos gusta consentir a nuestros clientes, por lo que manej…" at bounding box center [660, 300] width 807 height 1152
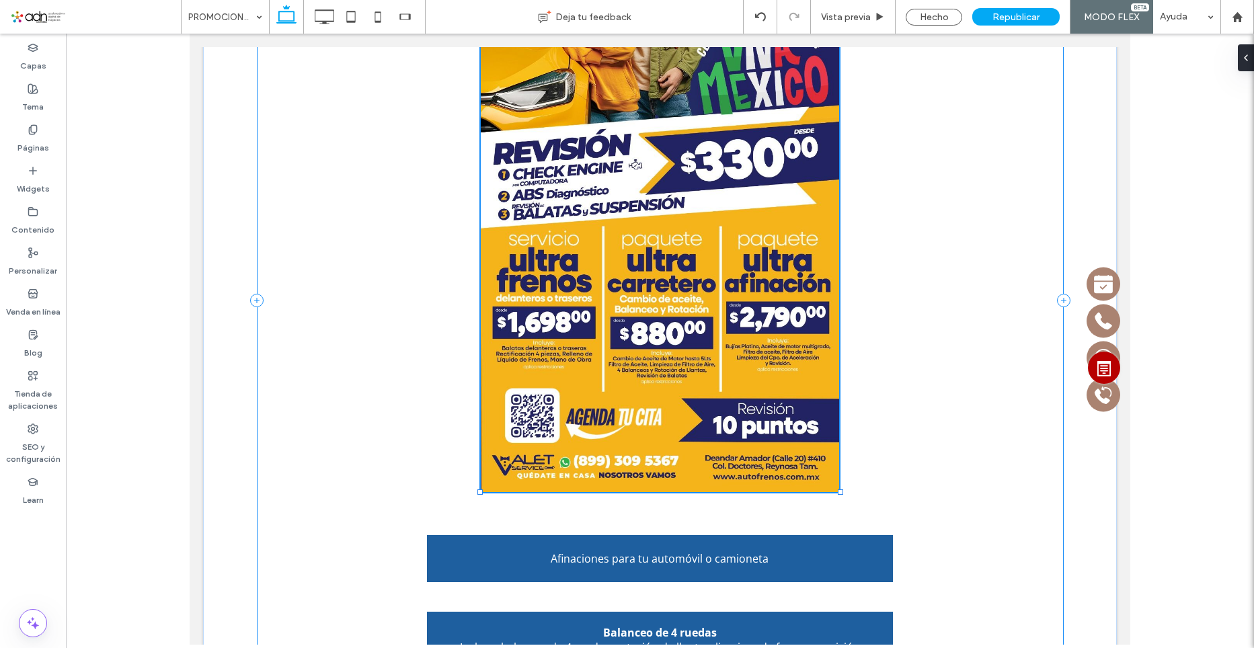
type input "**"
type input "****"
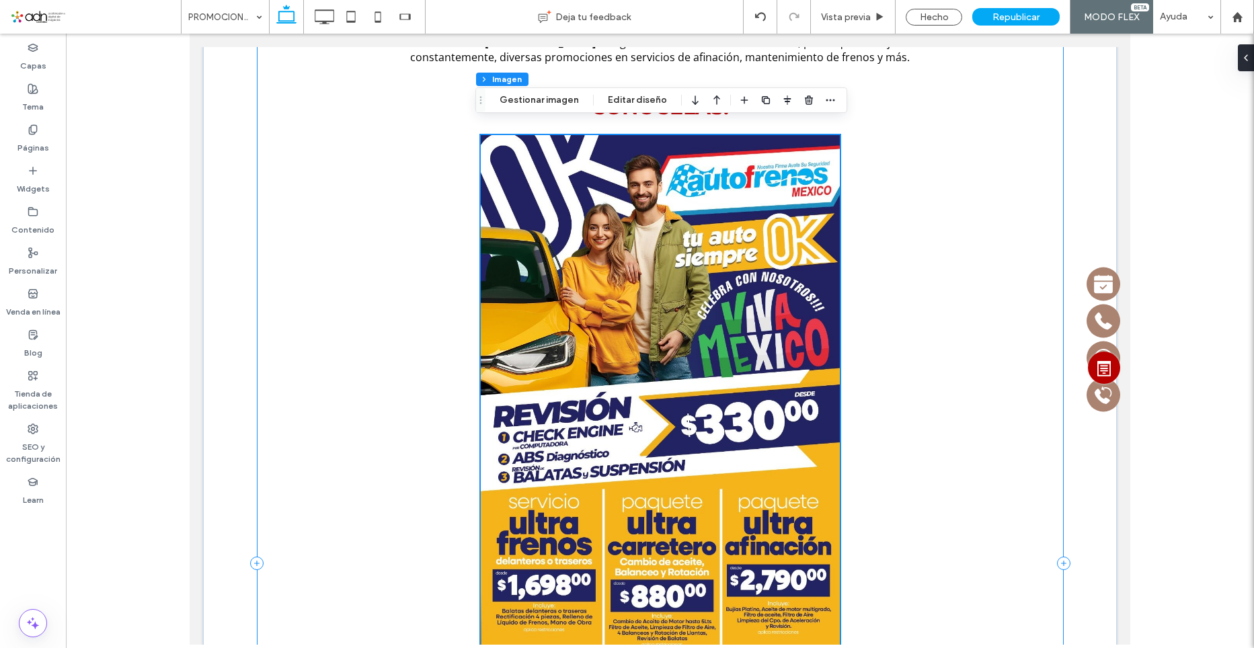
scroll to position [591, 0]
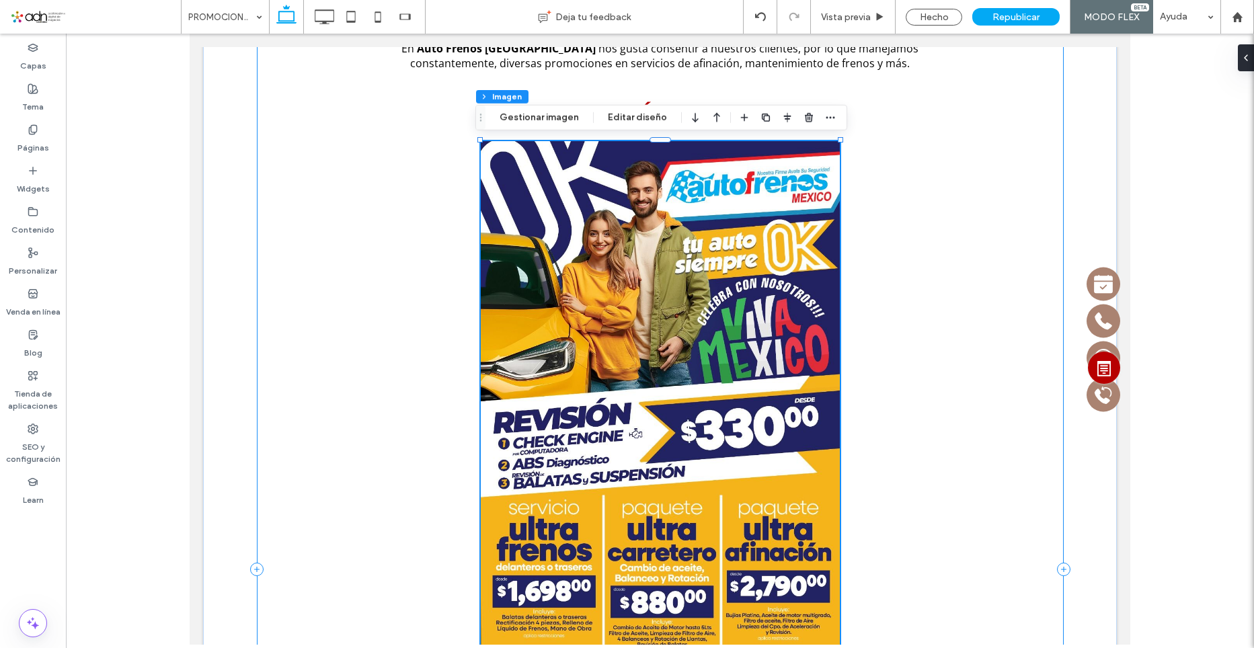
click at [930, 409] on div "En Auto Frenos México nos gusta consentir a nuestros clientes, por lo que manej…" at bounding box center [660, 569] width 807 height 1079
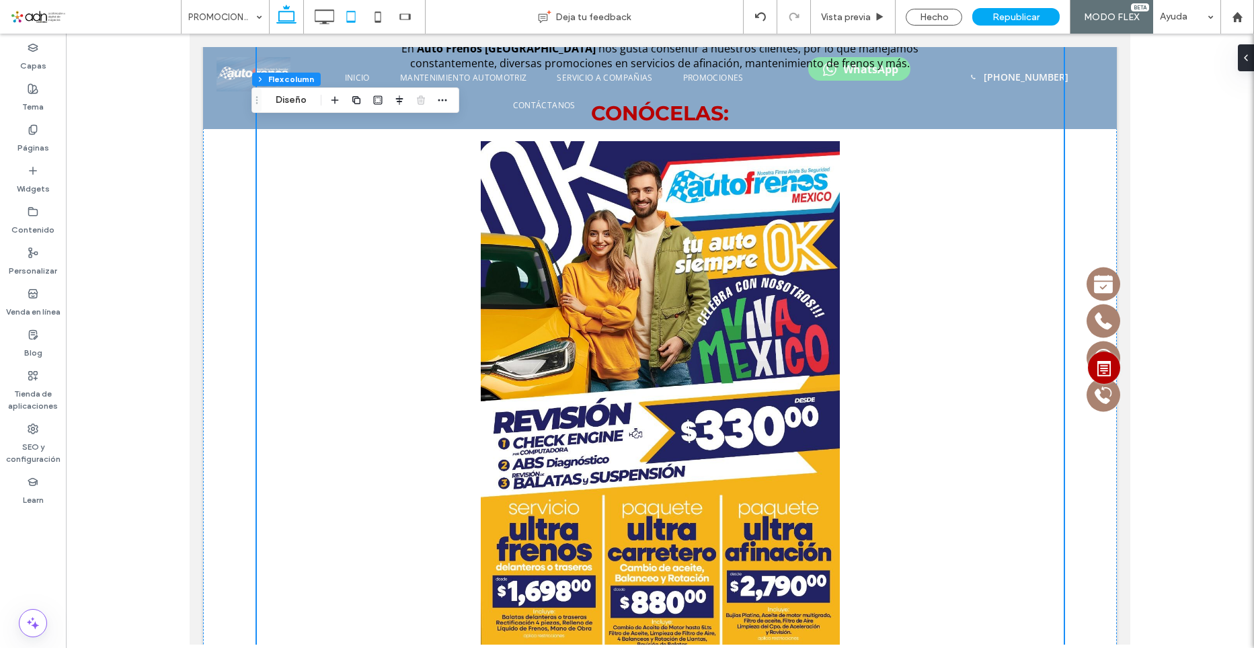
click at [350, 19] on icon at bounding box center [350, 16] width 27 height 27
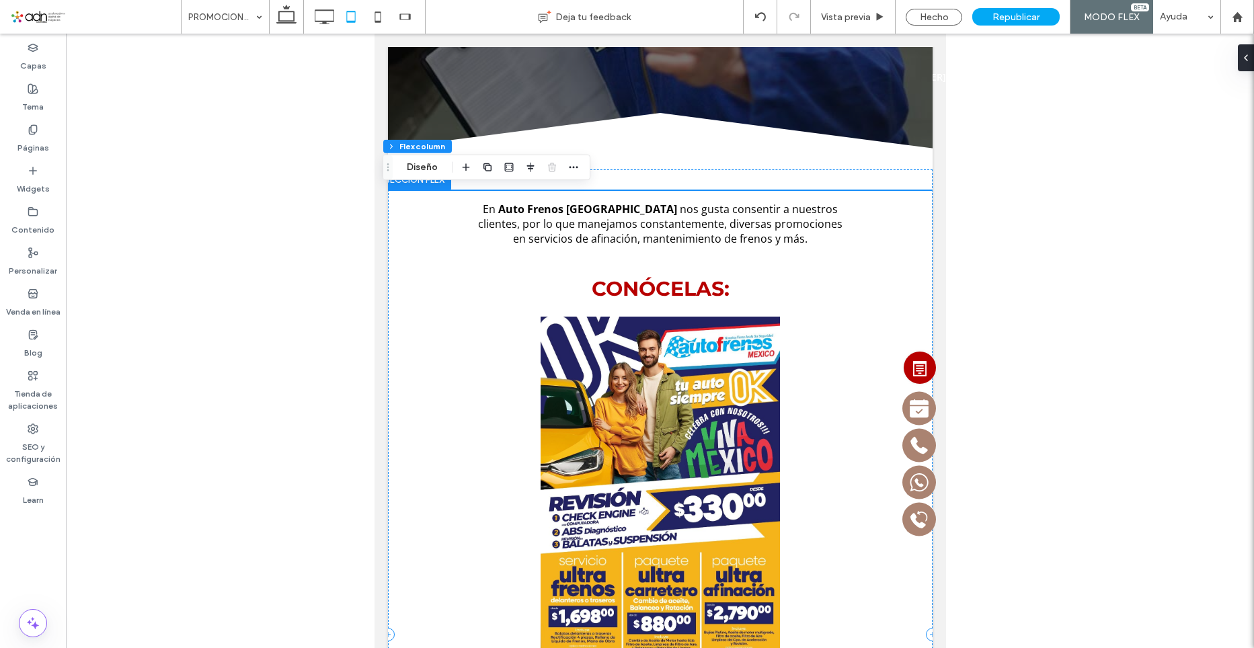
scroll to position [794, 0]
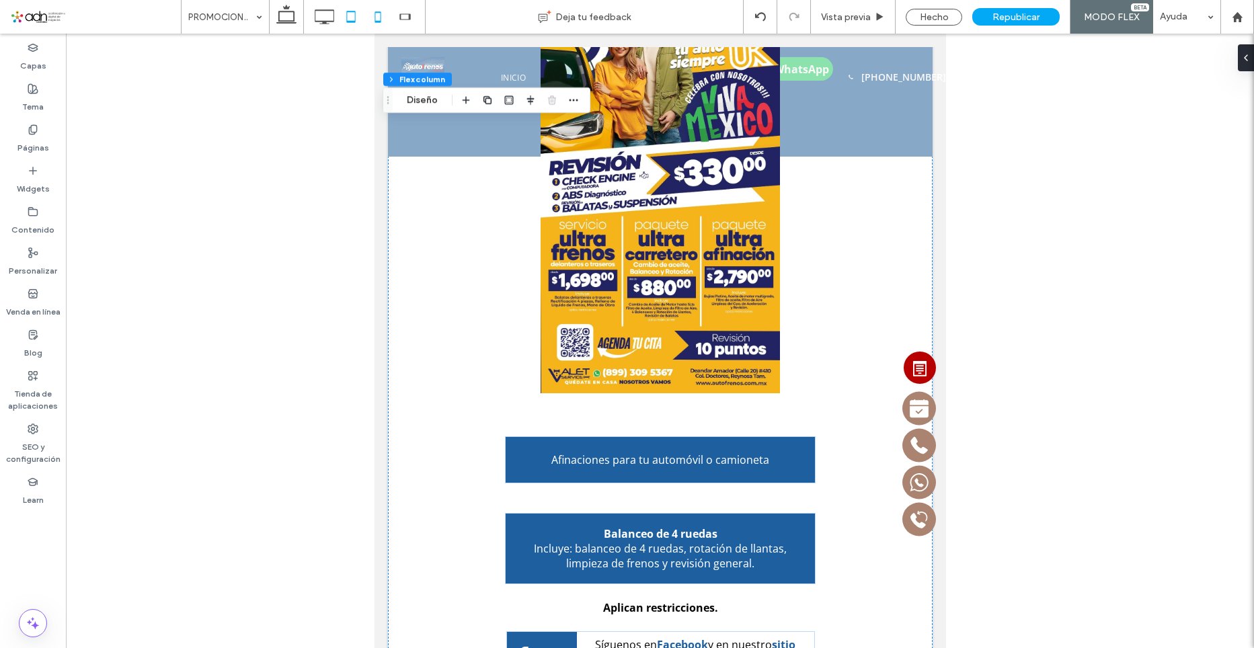
click at [377, 17] on icon at bounding box center [377, 16] width 27 height 27
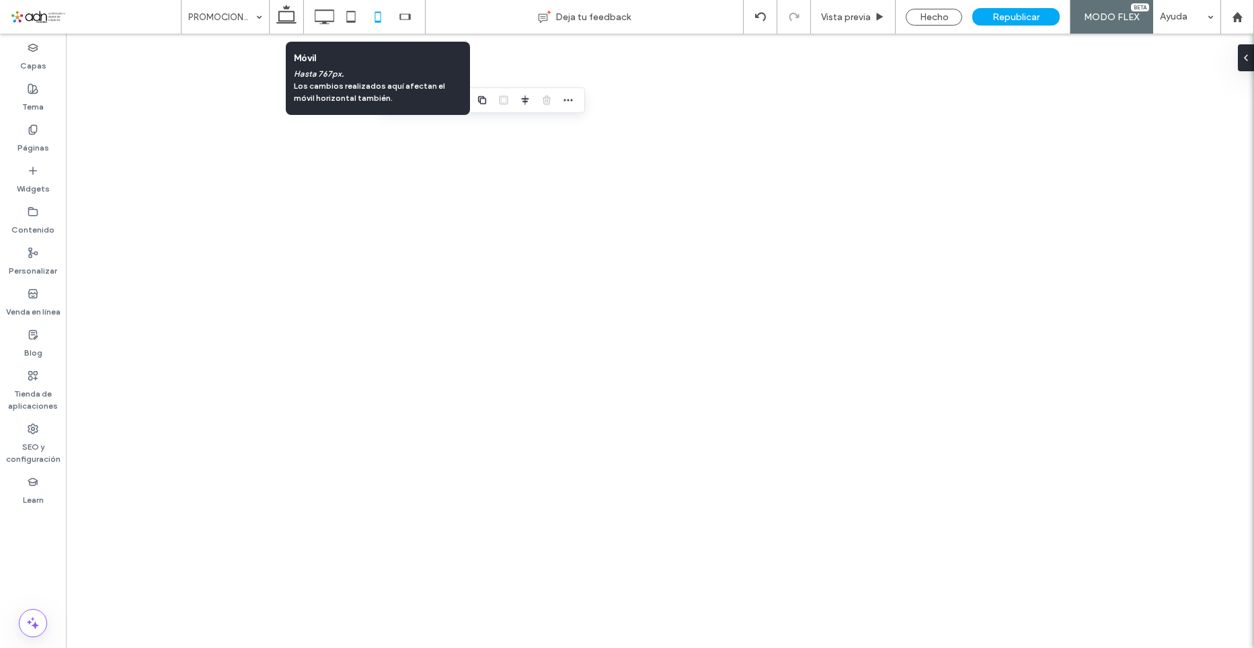
type input "*"
type input "***"
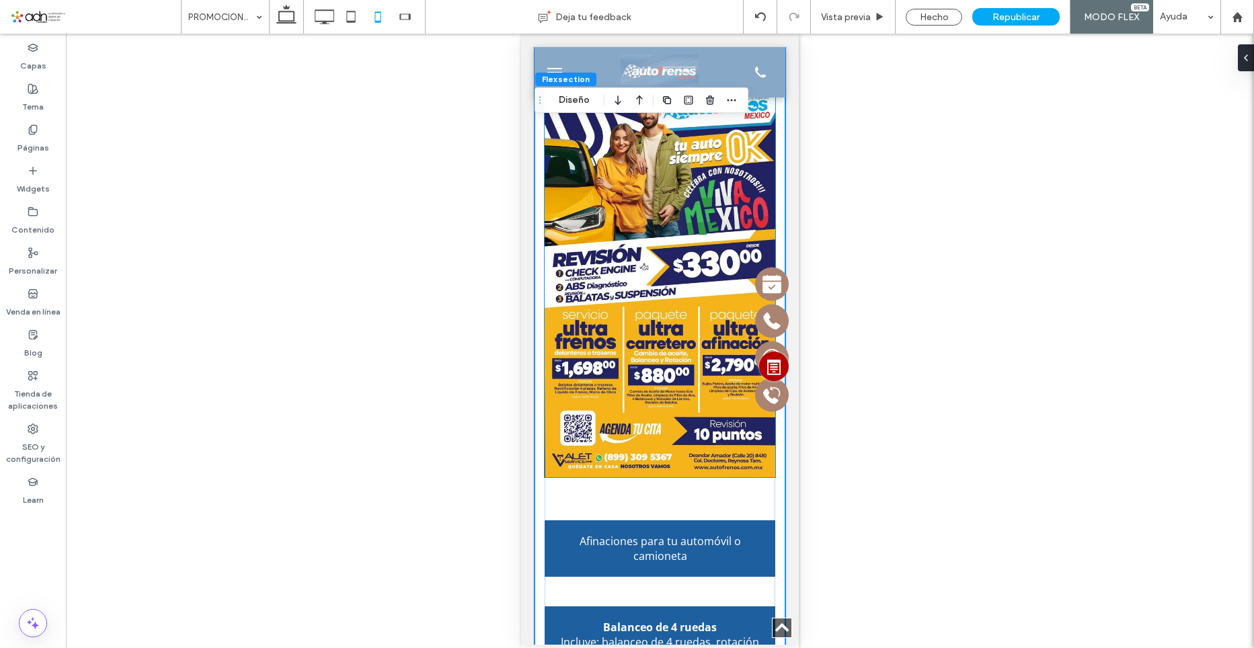
scroll to position [471, 0]
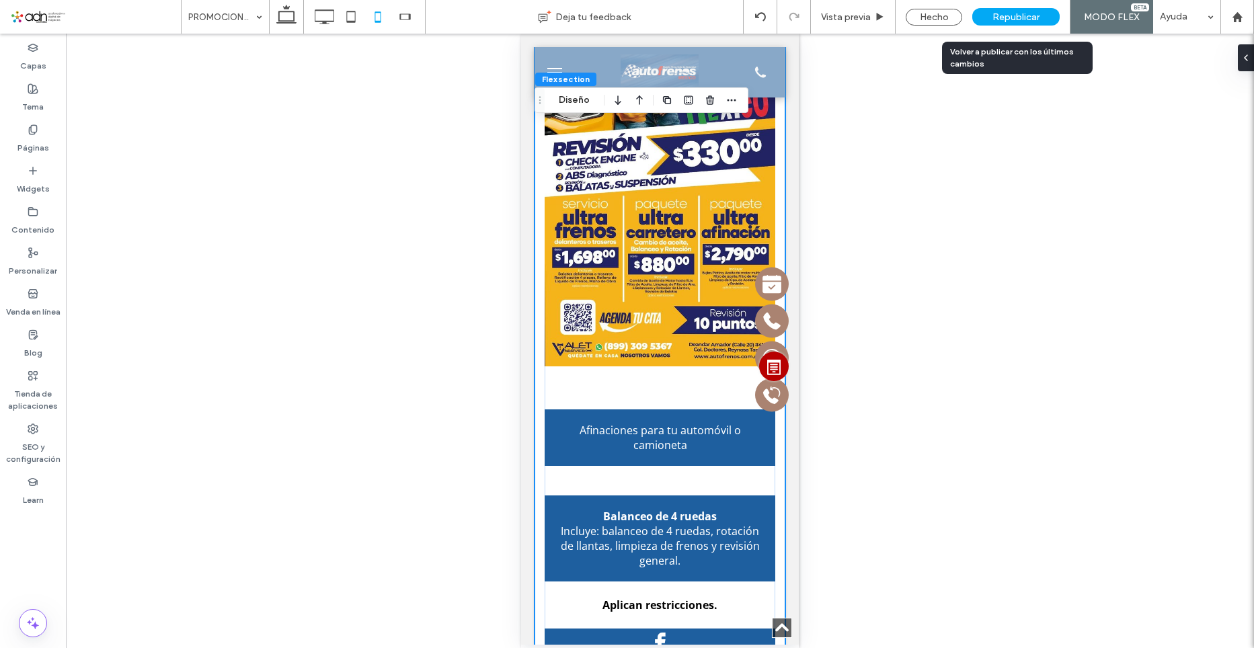
click at [1017, 17] on span "Republicar" at bounding box center [1015, 16] width 47 height 11
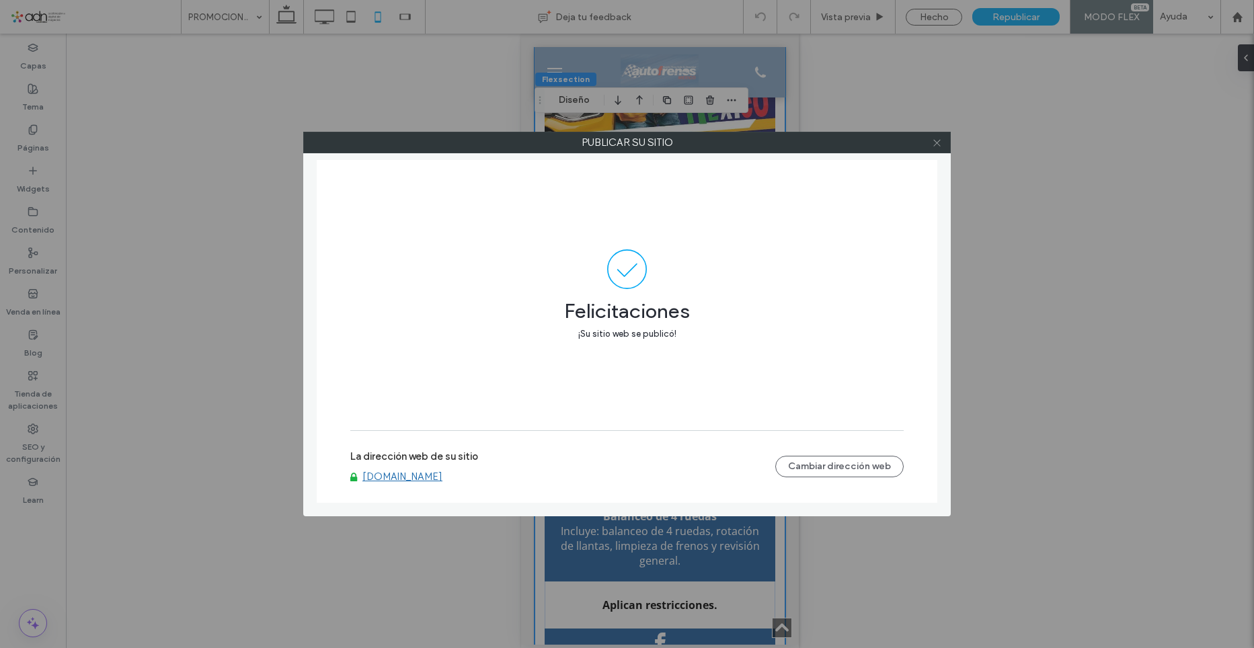
click at [939, 141] on icon at bounding box center [937, 143] width 10 height 10
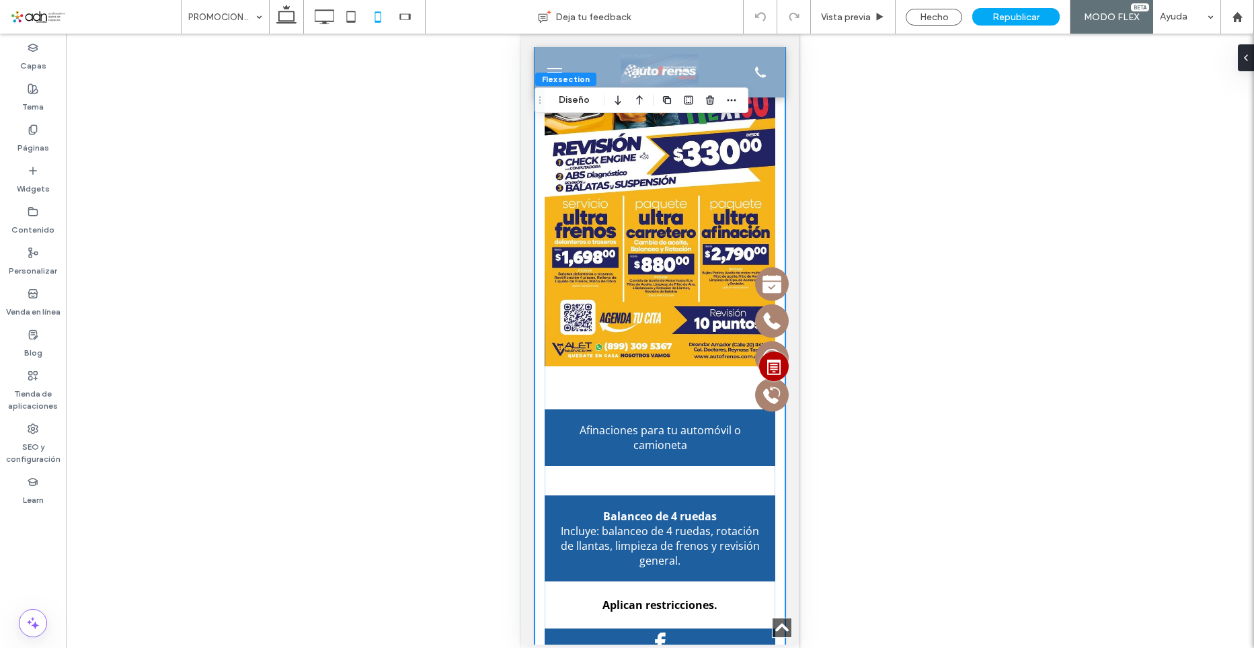
click at [360, 17] on icon at bounding box center [350, 16] width 27 height 27
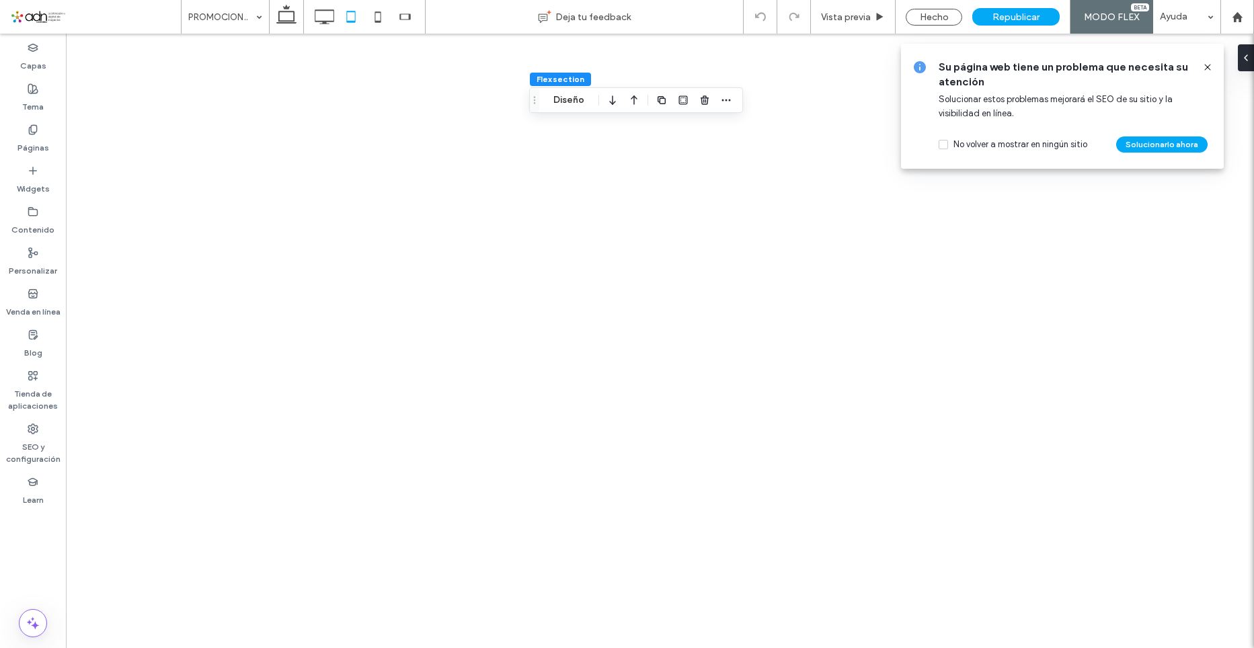
scroll to position [0, 0]
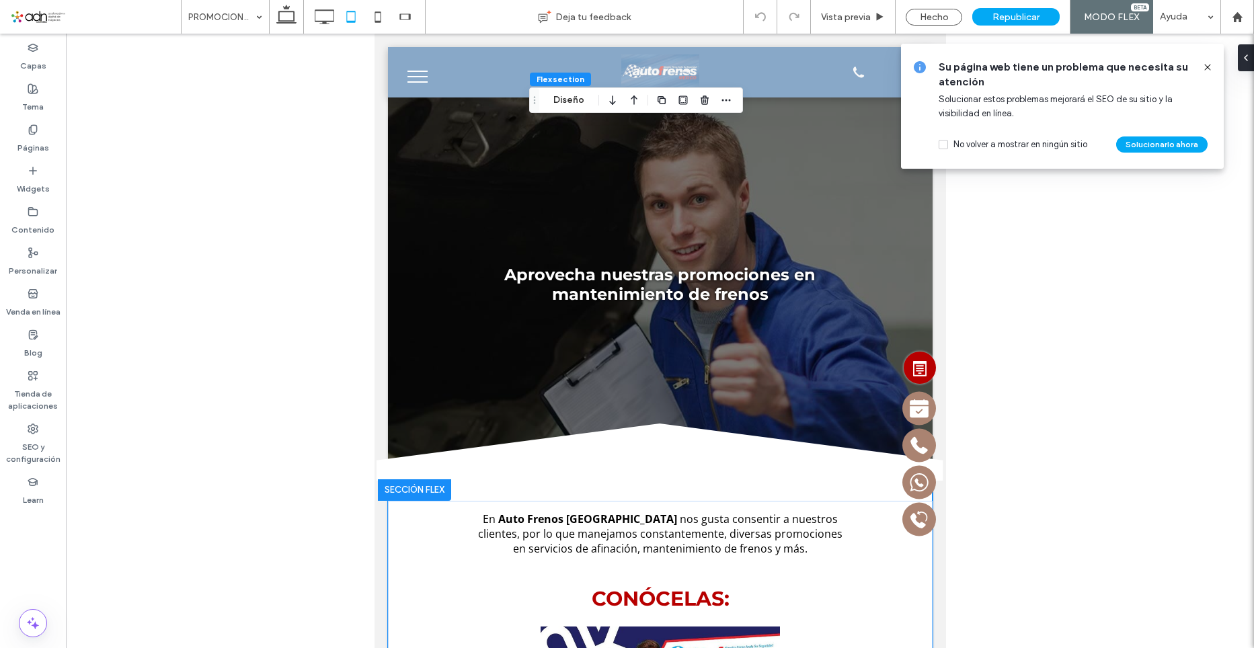
click at [1207, 69] on icon at bounding box center [1207, 67] width 11 height 11
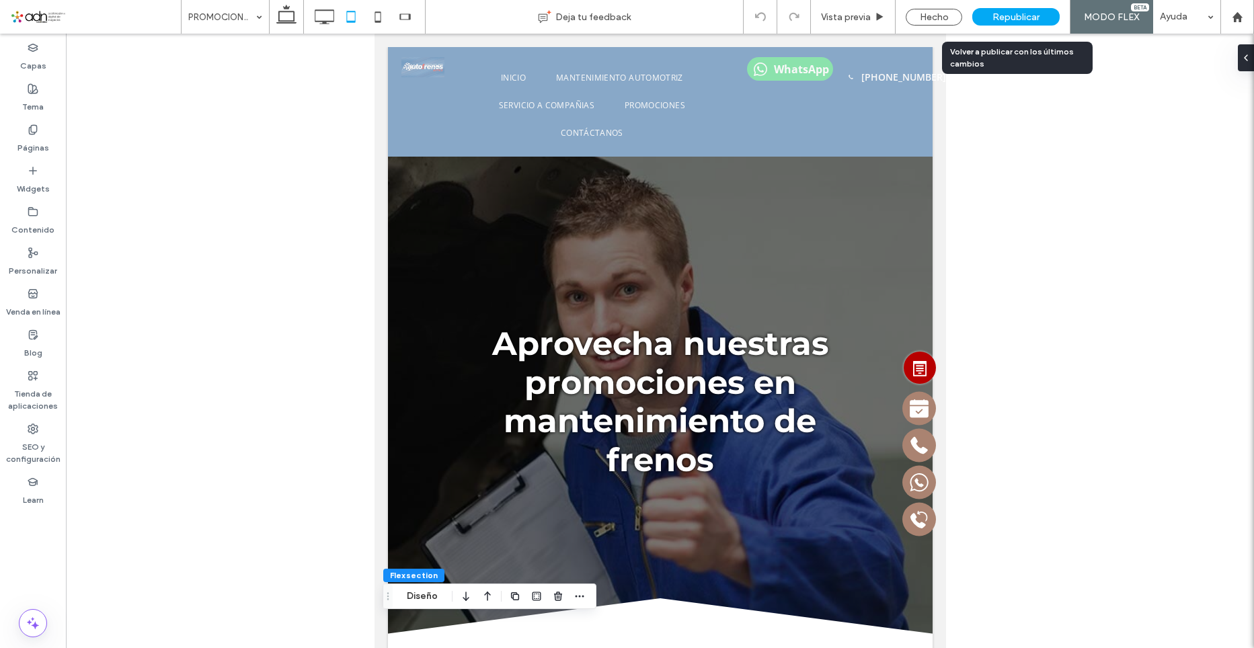
drag, startPoint x: 1013, startPoint y: 14, endPoint x: 1003, endPoint y: 15, distance: 10.1
click at [1013, 14] on span "Republicar" at bounding box center [1015, 16] width 47 height 11
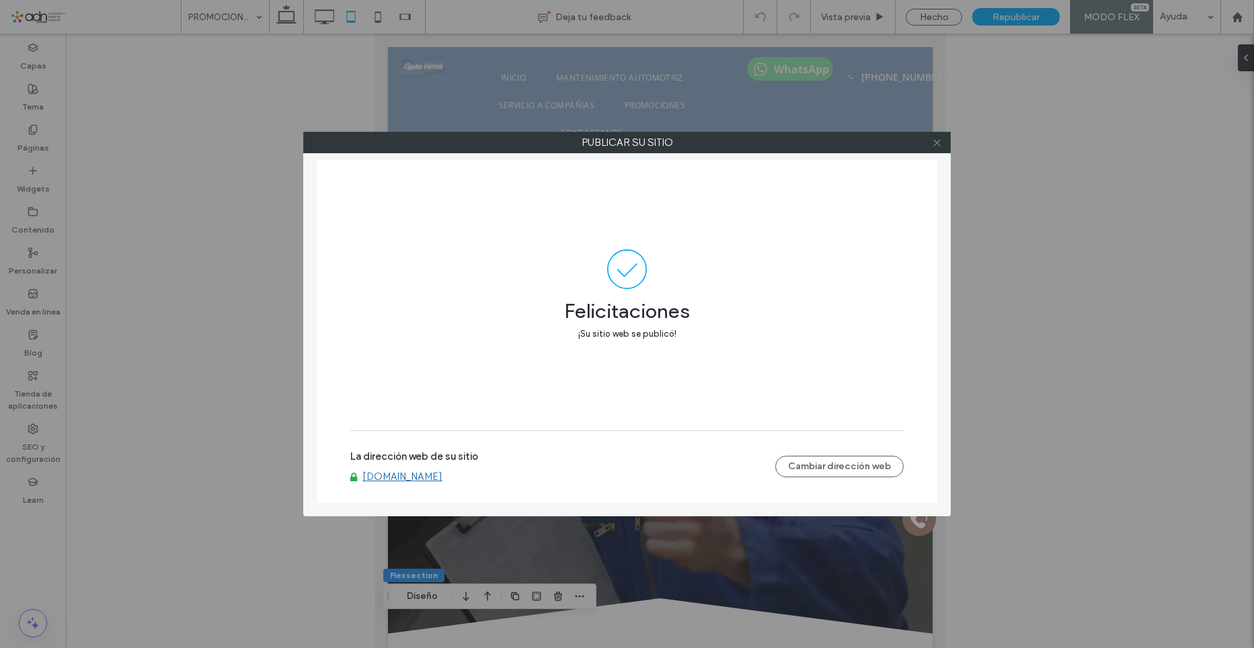
click at [934, 141] on icon at bounding box center [937, 143] width 10 height 10
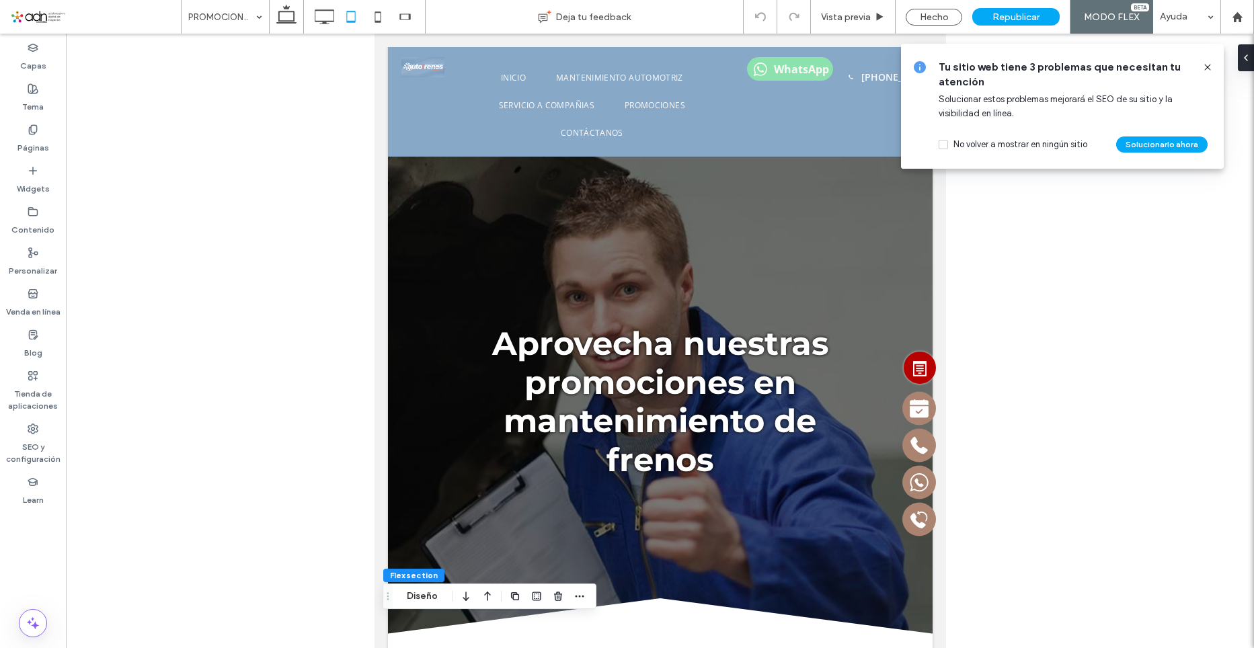
click at [1211, 68] on icon at bounding box center [1207, 67] width 11 height 11
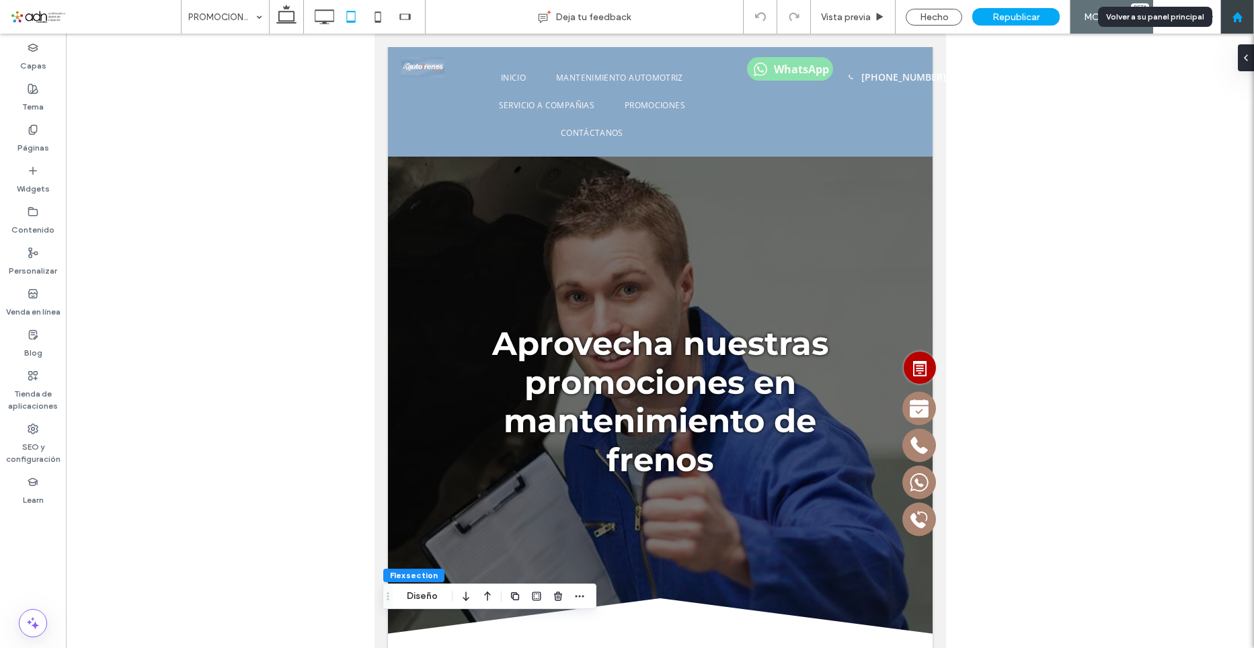
click at [1246, 16] on div at bounding box center [1237, 16] width 32 height 11
